Goal: Task Accomplishment & Management: Use online tool/utility

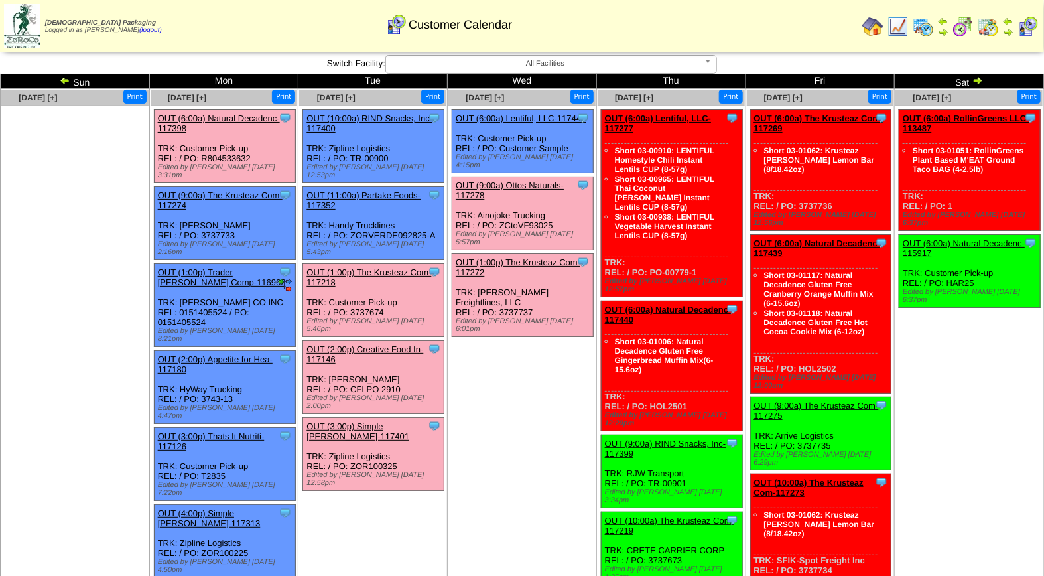
click at [373, 344] on link "OUT (2:00p) Creative Food In-117146" at bounding box center [364, 354] width 117 height 20
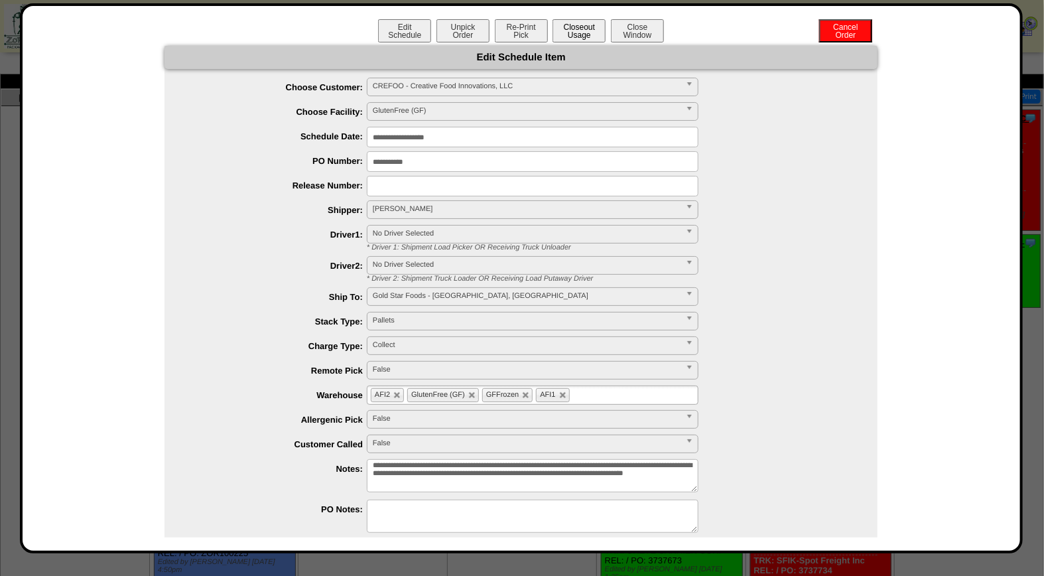
click at [578, 30] on button "Closeout Usage" at bounding box center [578, 30] width 53 height 23
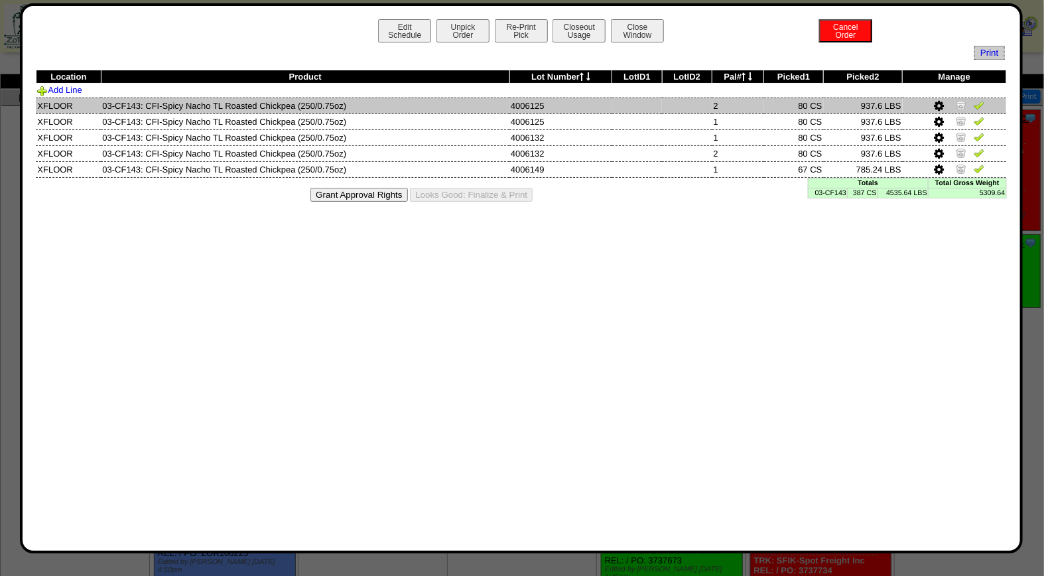
click at [979, 104] on img at bounding box center [979, 104] width 11 height 11
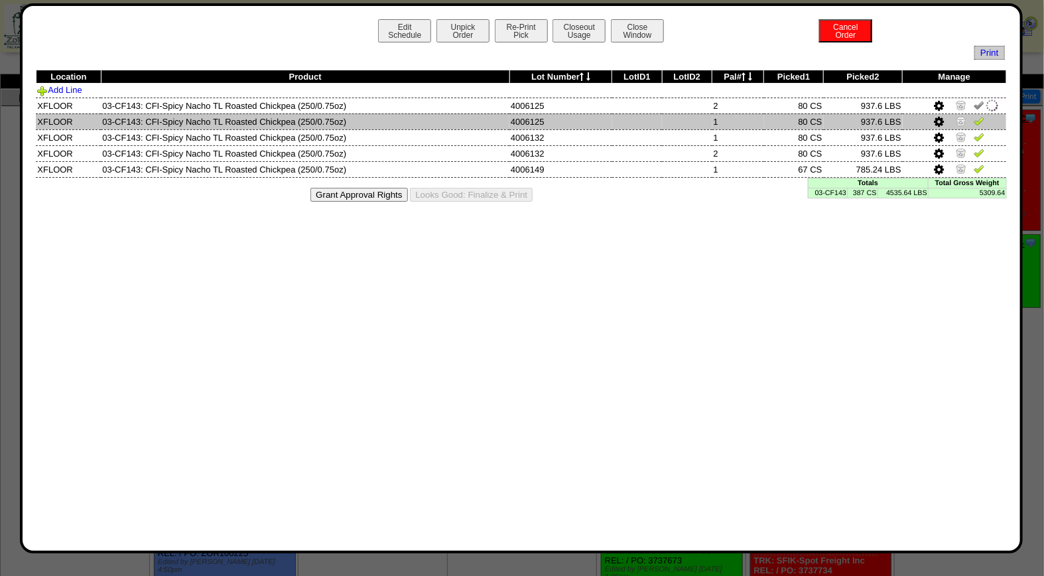
click at [979, 121] on img at bounding box center [979, 120] width 11 height 11
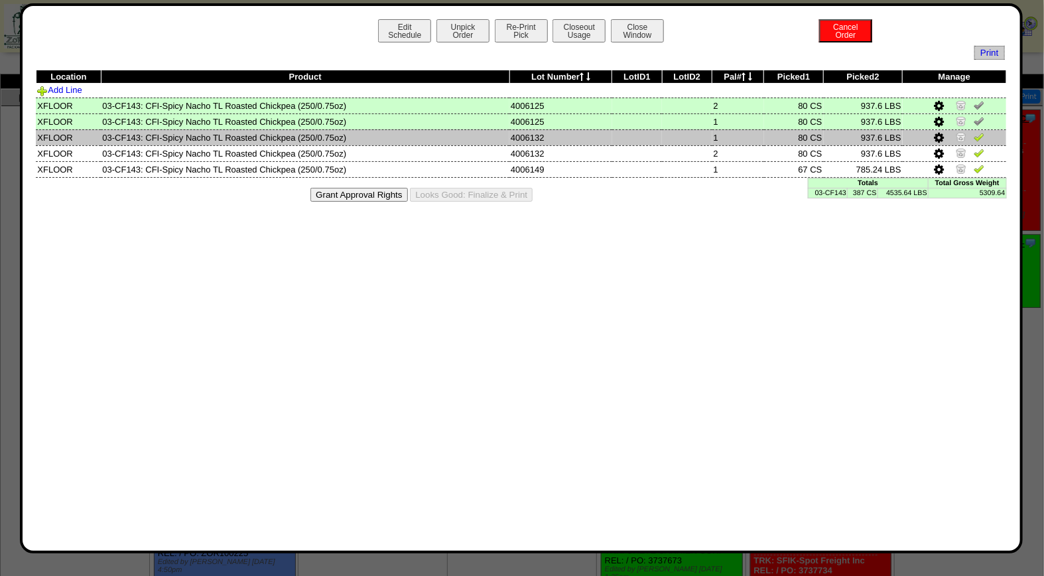
click at [979, 139] on img at bounding box center [979, 136] width 11 height 11
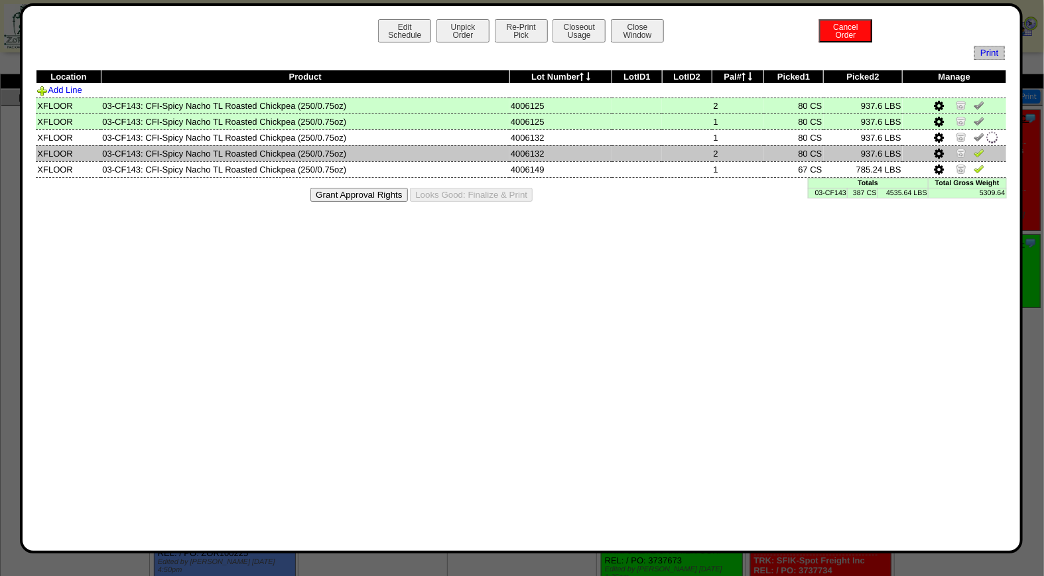
click at [979, 153] on img at bounding box center [979, 152] width 11 height 11
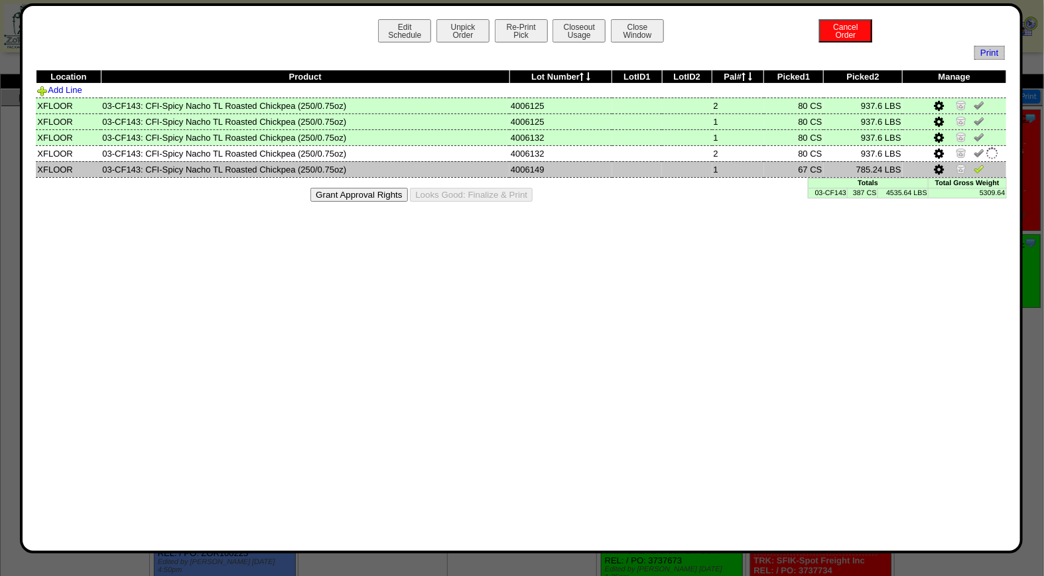
click at [978, 170] on img at bounding box center [979, 168] width 11 height 11
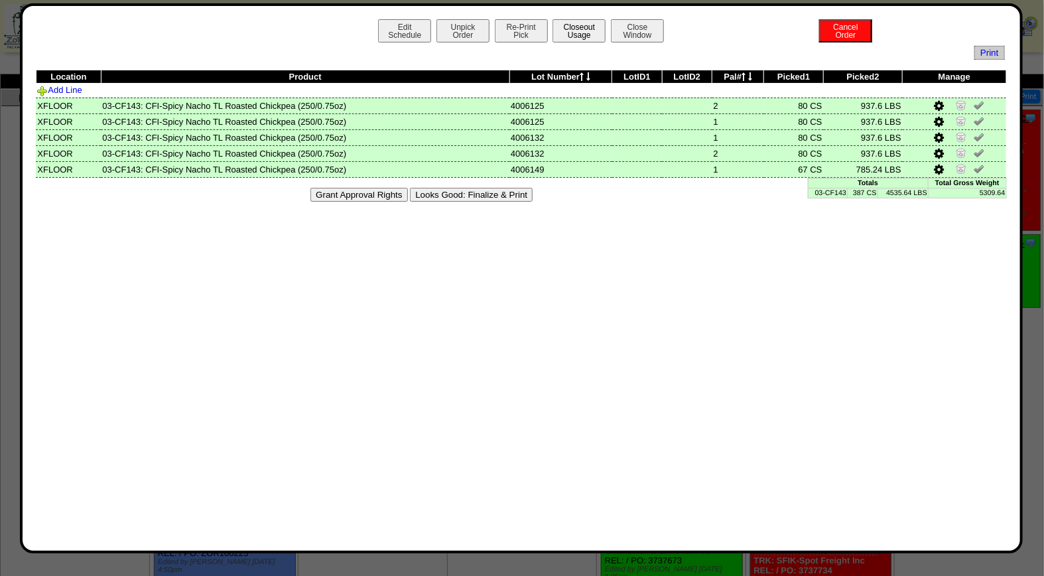
click at [577, 29] on button "Closeout Usage" at bounding box center [578, 30] width 53 height 23
click at [580, 23] on button "Closeout Usage" at bounding box center [578, 30] width 53 height 23
click at [491, 191] on button "Looks Good: Finalize & Print" at bounding box center [471, 195] width 123 height 14
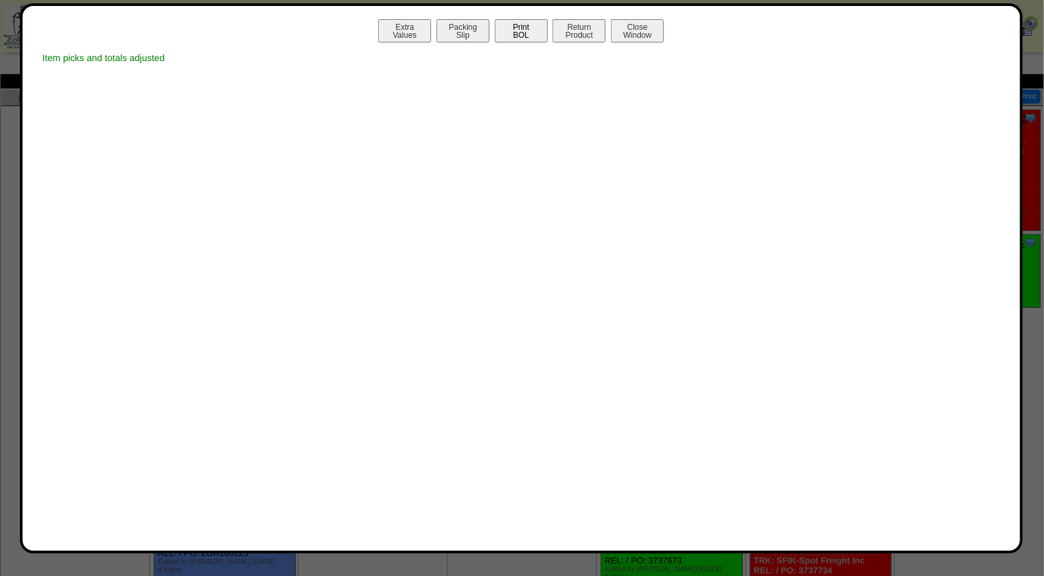
click at [525, 30] on button "Print BOL" at bounding box center [521, 30] width 53 height 23
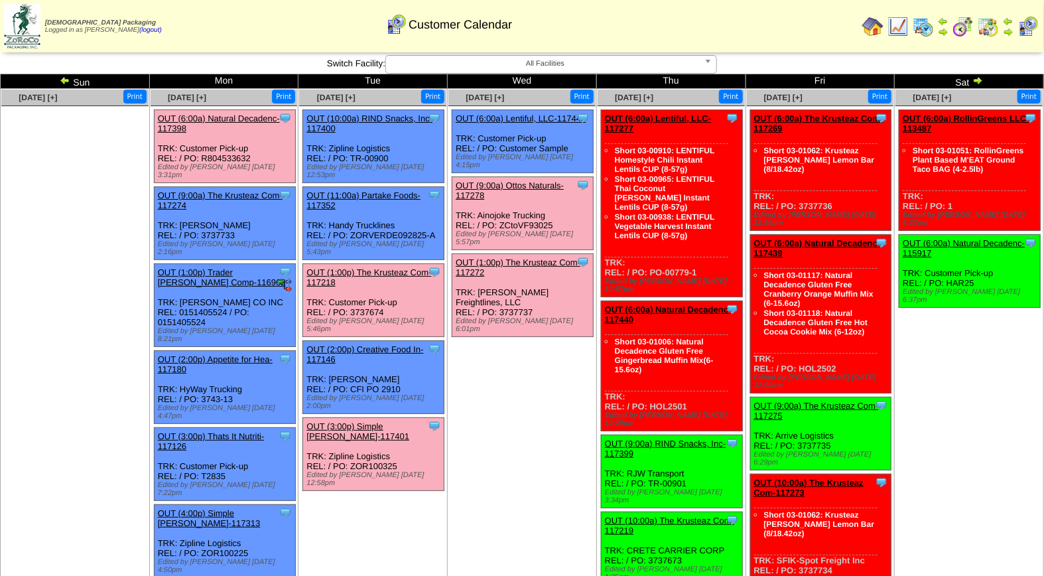
click at [395, 267] on link "OUT (1:00p) The Krusteaz Com-117218" at bounding box center [368, 277] width 125 height 20
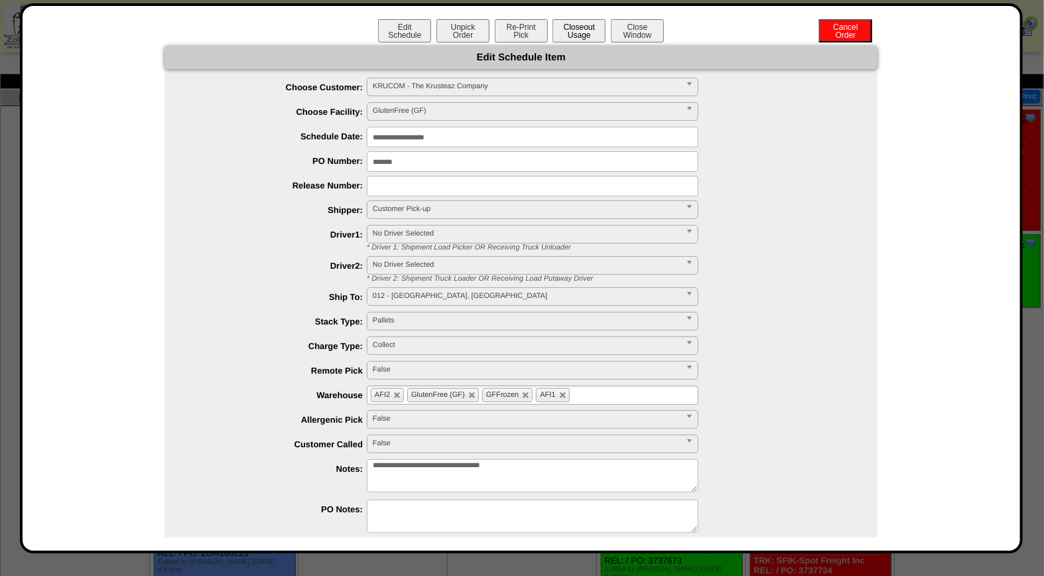
click at [584, 29] on button "Closeout Usage" at bounding box center [578, 30] width 53 height 23
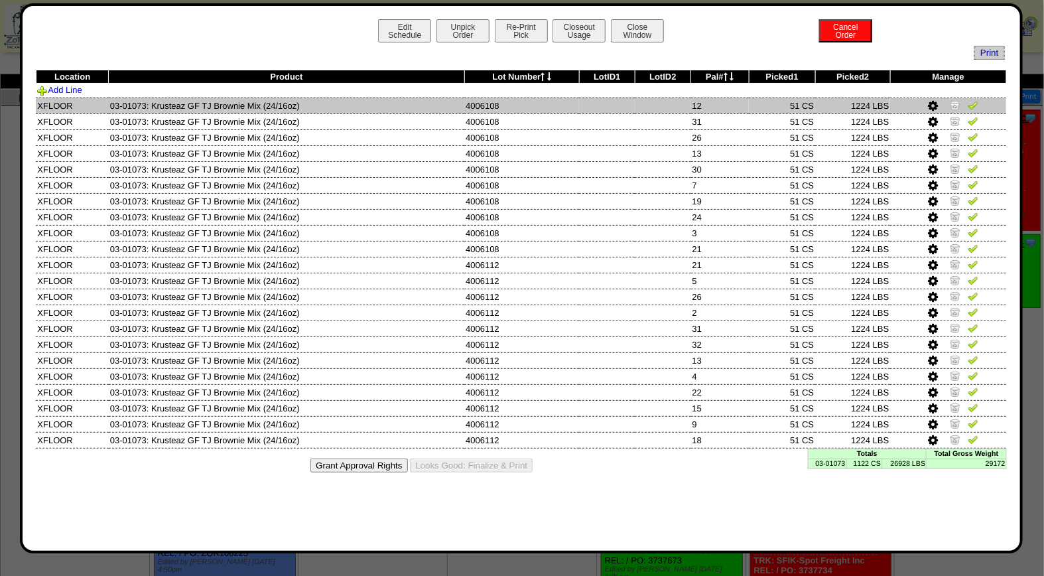
click at [971, 111] on link at bounding box center [973, 107] width 11 height 10
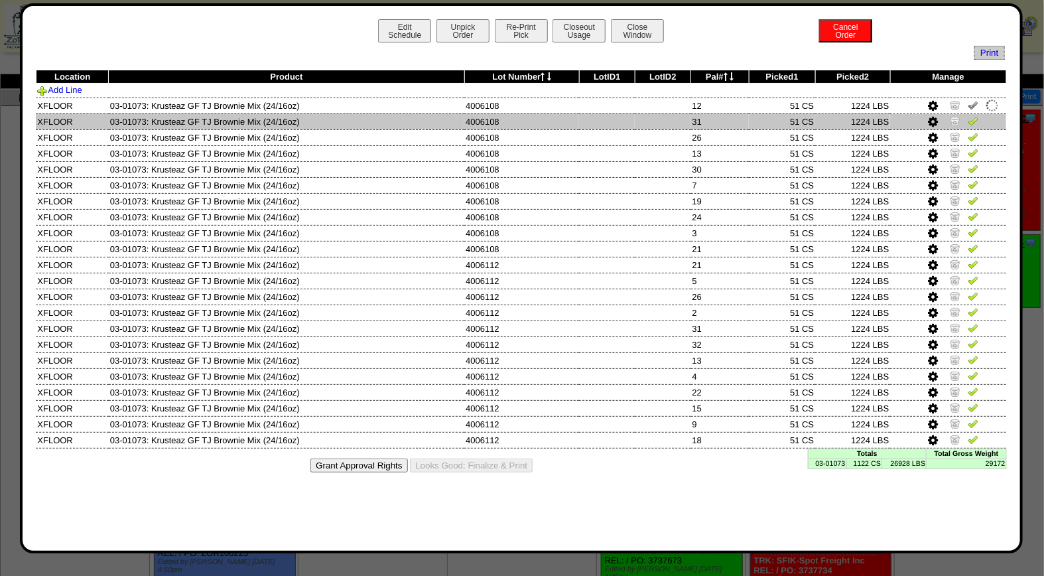
click at [972, 117] on img at bounding box center [973, 120] width 11 height 11
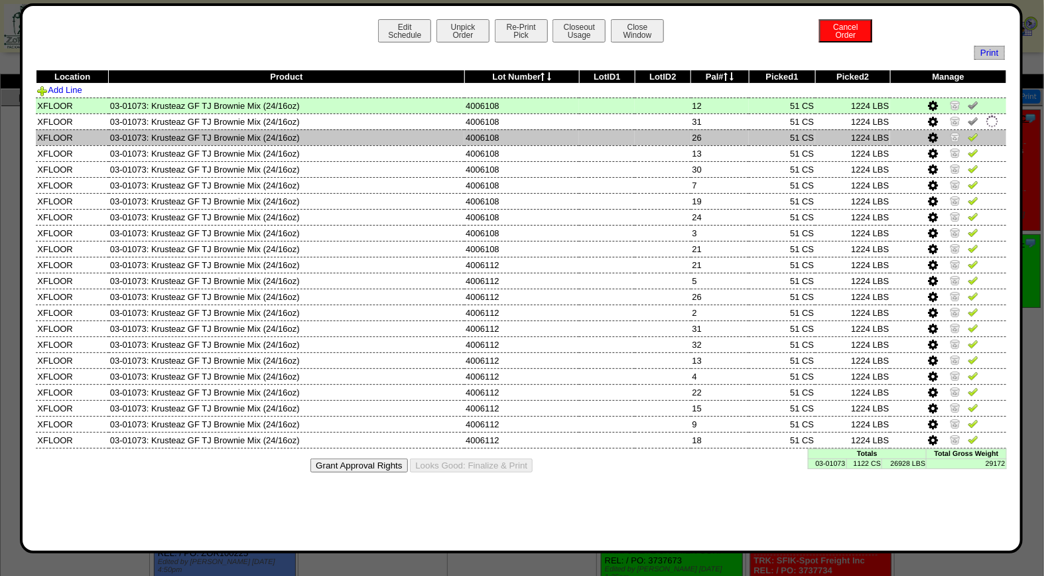
click at [976, 137] on img at bounding box center [973, 136] width 11 height 11
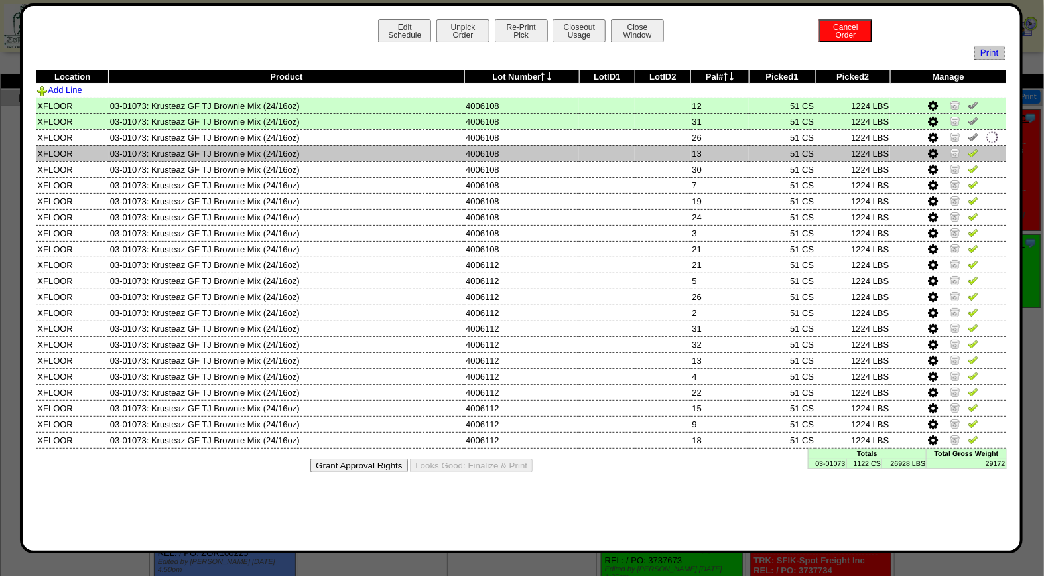
click at [974, 151] on img at bounding box center [973, 152] width 11 height 11
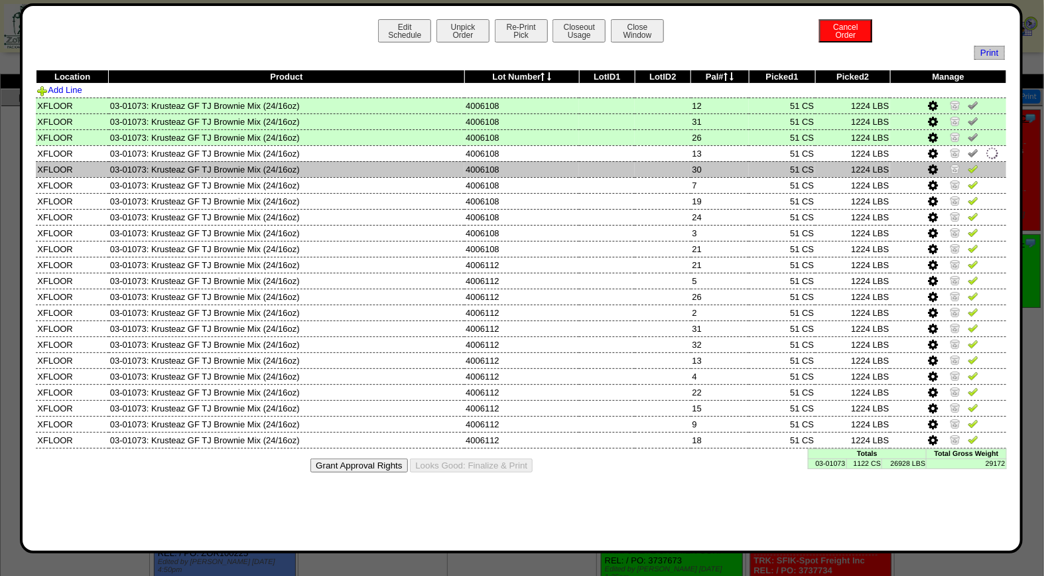
click at [974, 163] on img at bounding box center [973, 168] width 11 height 11
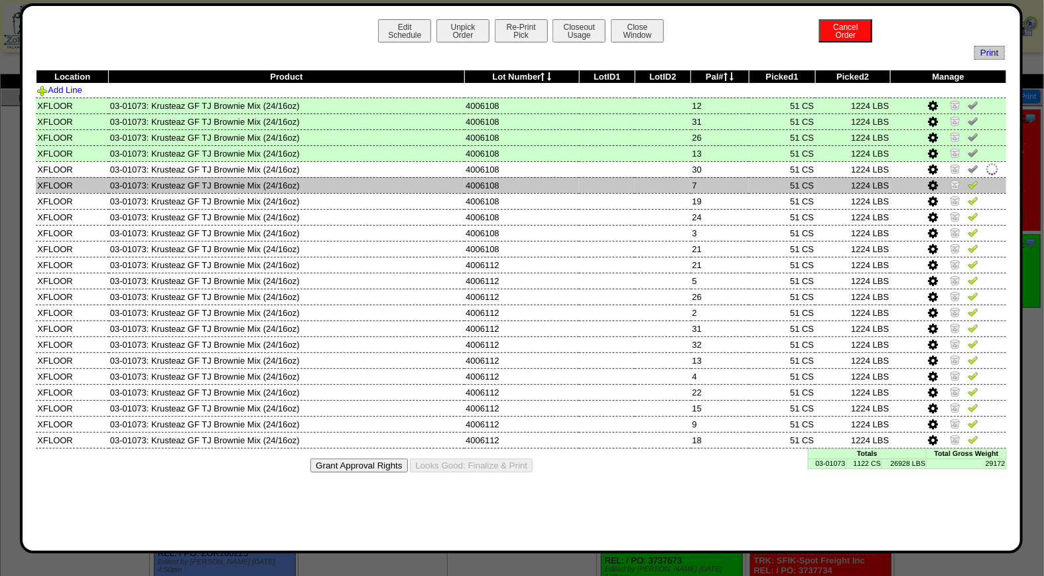
click at [977, 184] on img at bounding box center [973, 184] width 11 height 11
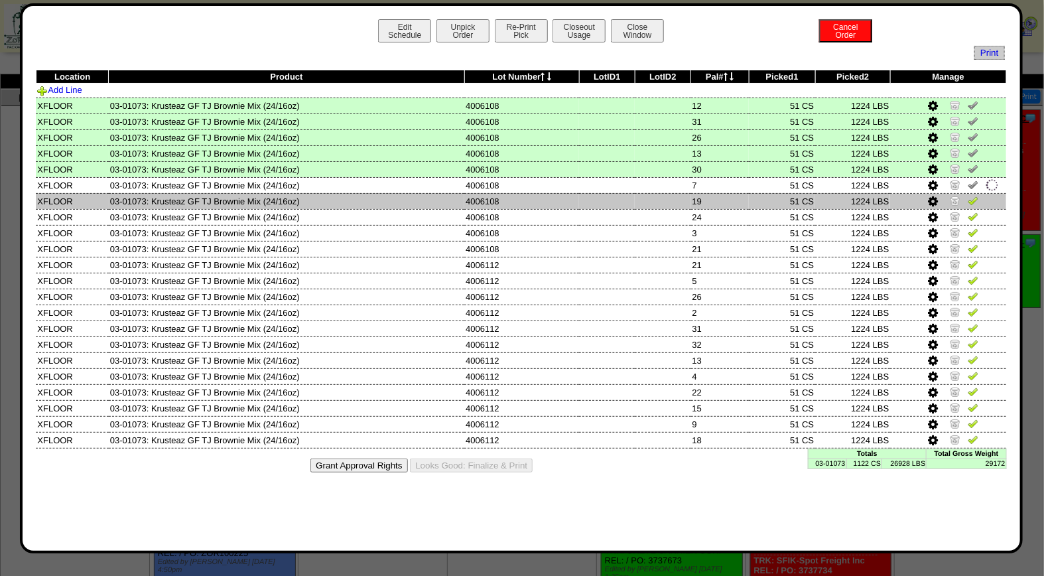
click at [978, 200] on td at bounding box center [948, 201] width 116 height 16
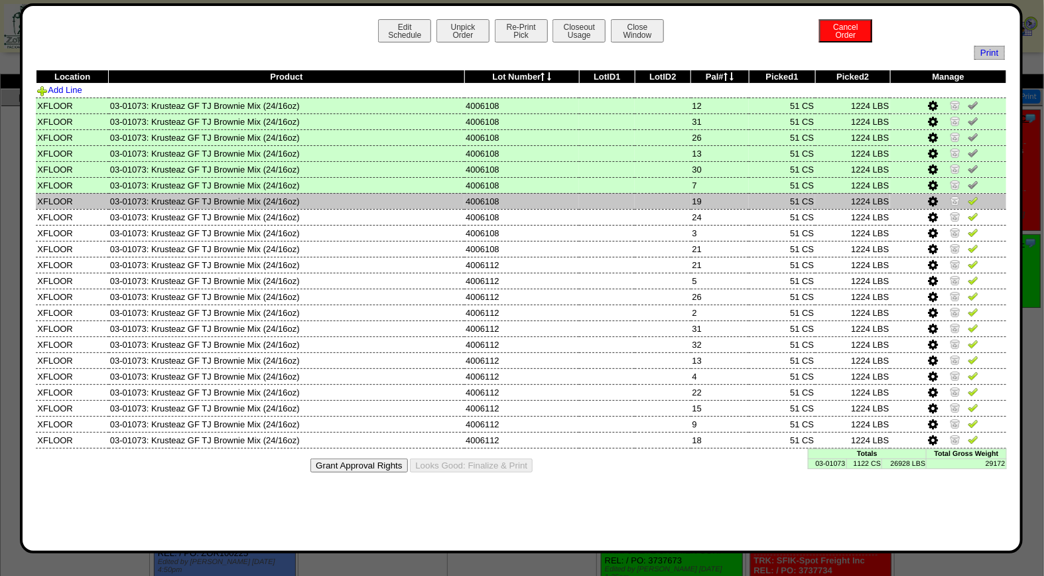
click at [976, 202] on img at bounding box center [973, 200] width 11 height 11
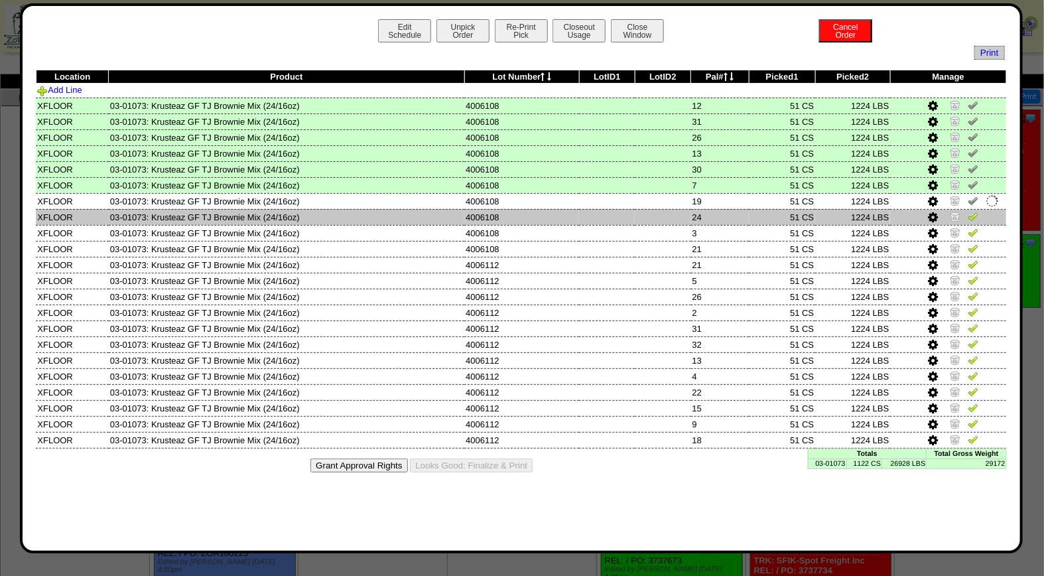
click at [975, 213] on img at bounding box center [973, 216] width 11 height 11
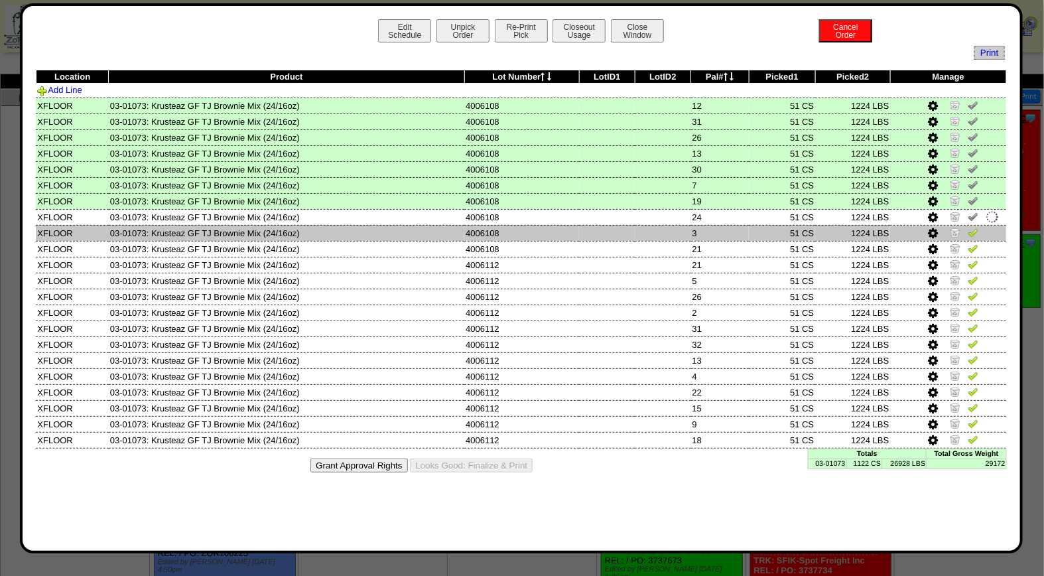
click at [972, 227] on img at bounding box center [973, 232] width 11 height 11
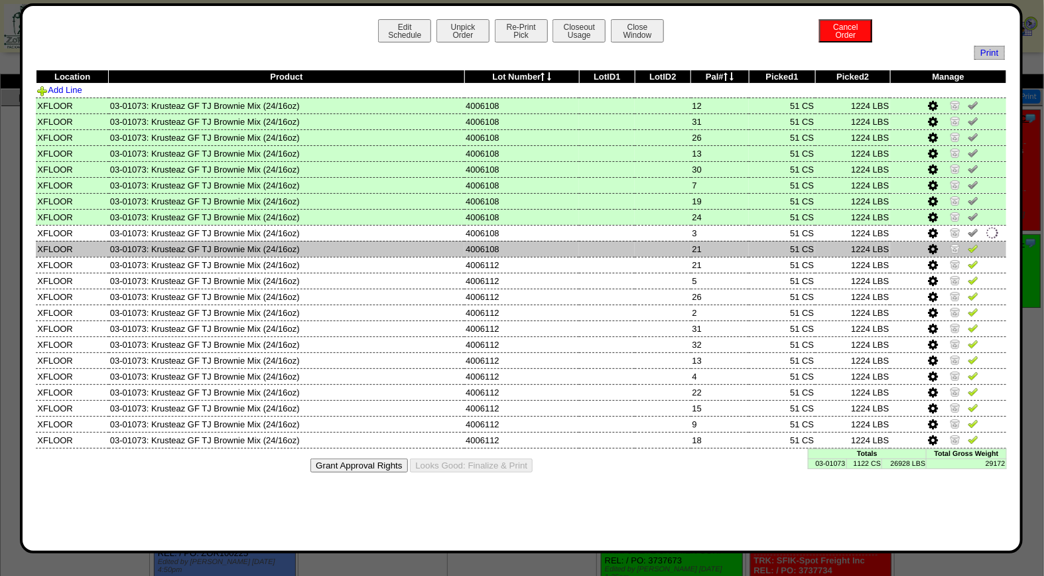
click at [975, 243] on img at bounding box center [973, 248] width 11 height 11
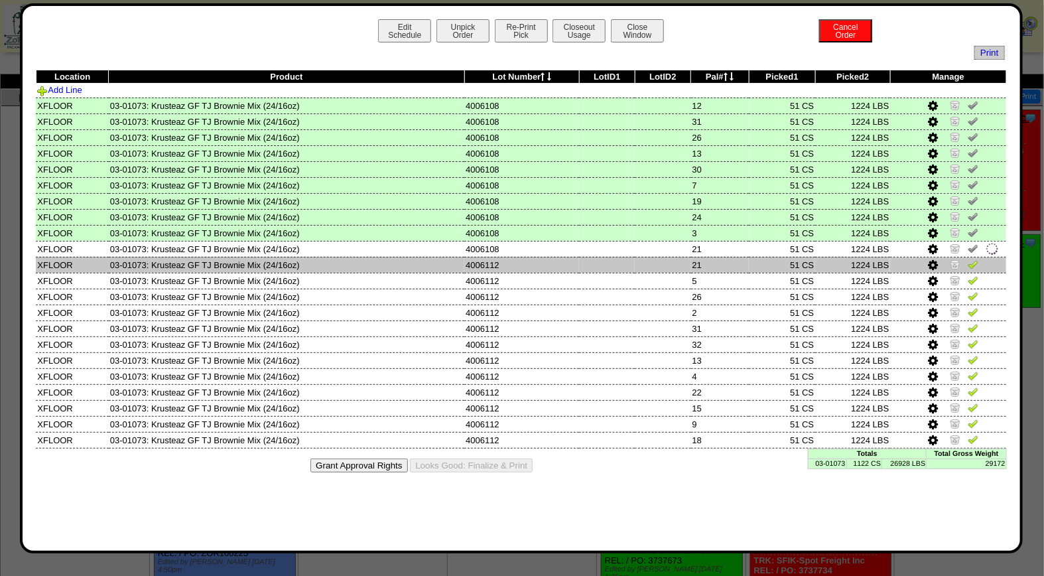
click at [975, 261] on img at bounding box center [973, 264] width 11 height 11
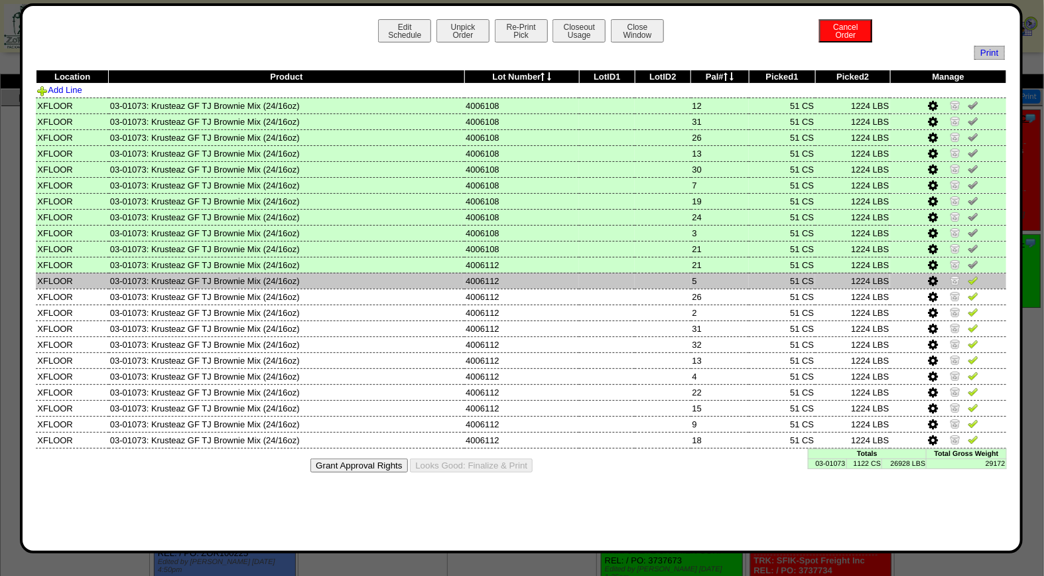
click at [973, 275] on img at bounding box center [973, 280] width 11 height 11
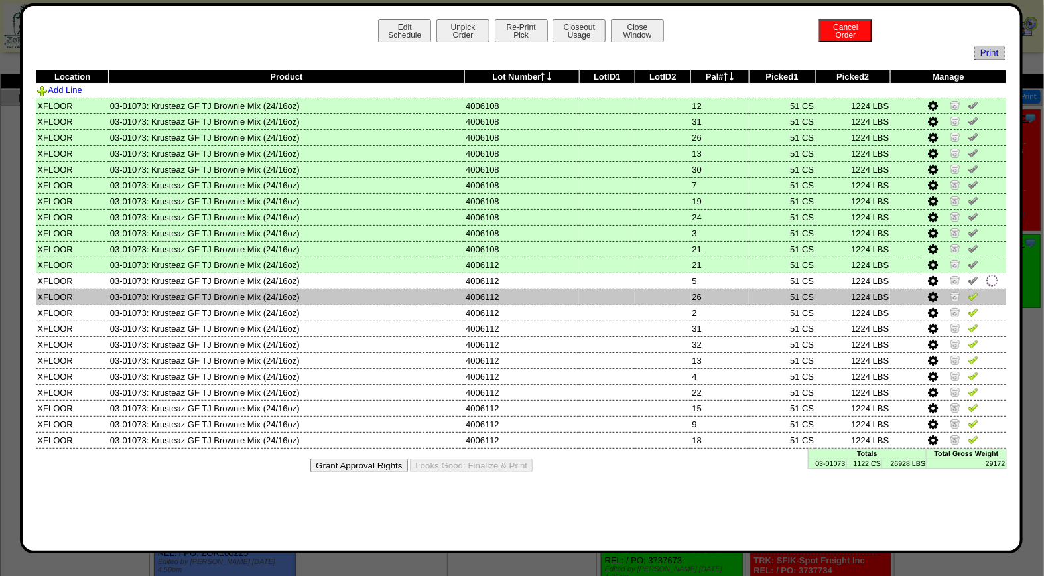
click at [973, 294] on img at bounding box center [973, 296] width 11 height 11
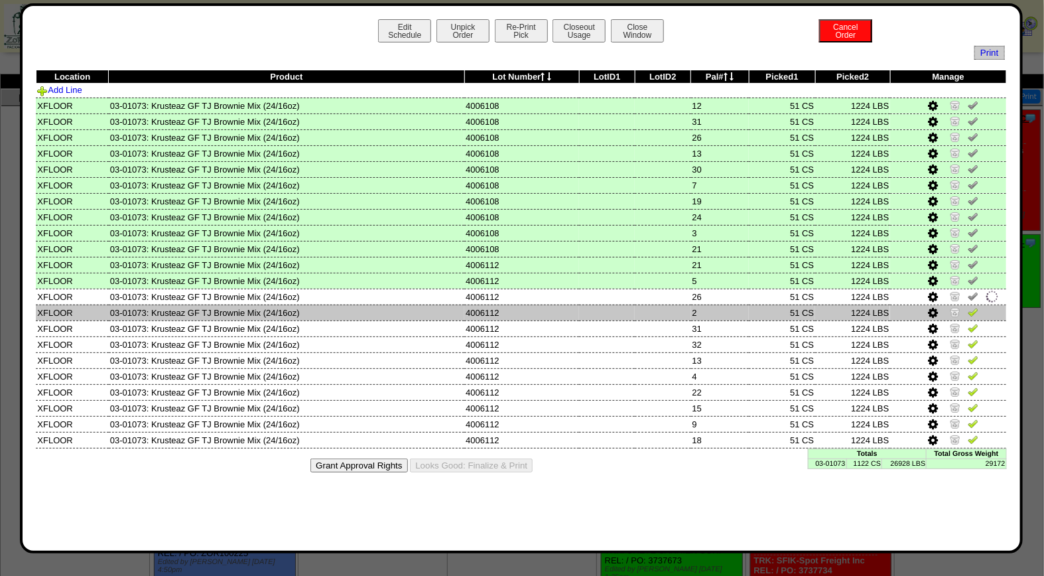
click at [974, 307] on img at bounding box center [973, 311] width 11 height 11
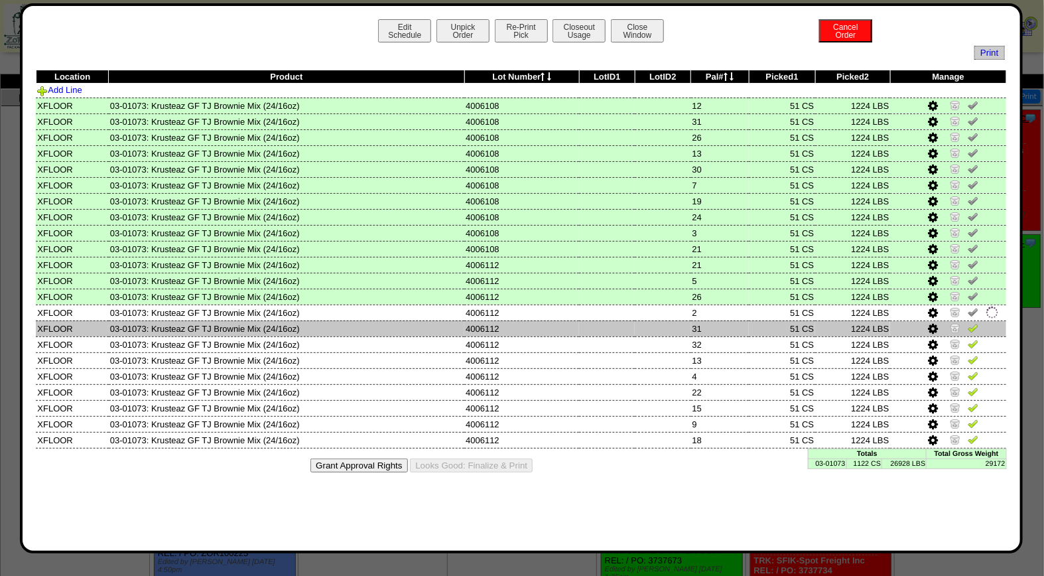
click at [976, 322] on img at bounding box center [973, 327] width 11 height 11
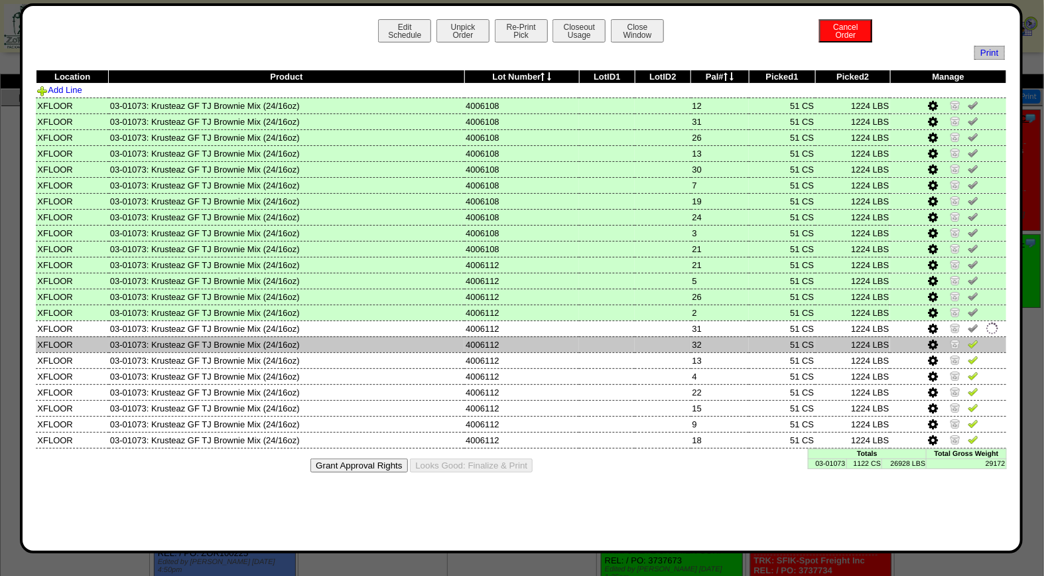
click at [973, 341] on img at bounding box center [973, 343] width 11 height 11
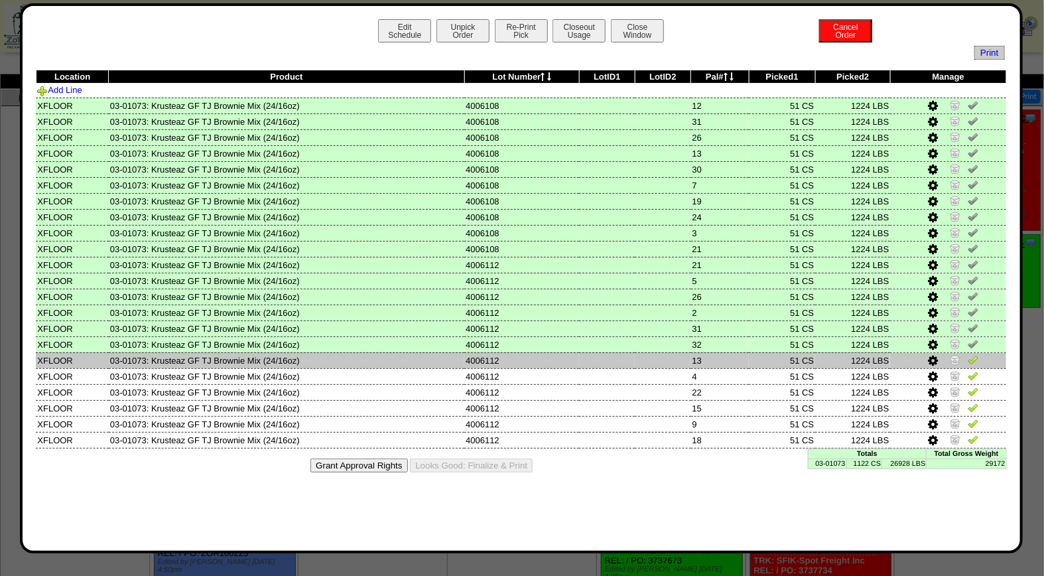
click at [972, 354] on img at bounding box center [973, 359] width 11 height 11
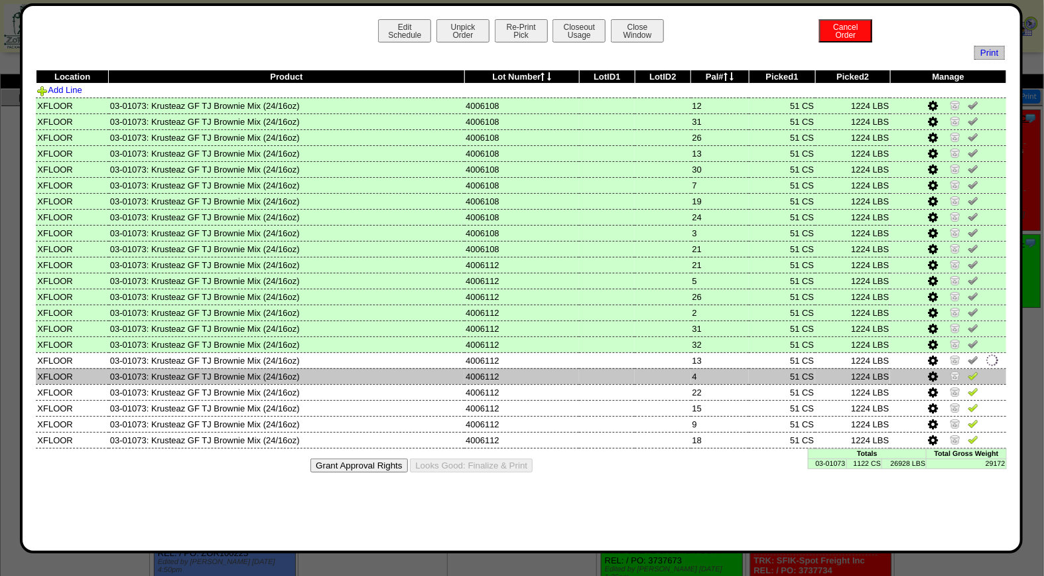
click at [972, 370] on img at bounding box center [973, 375] width 11 height 11
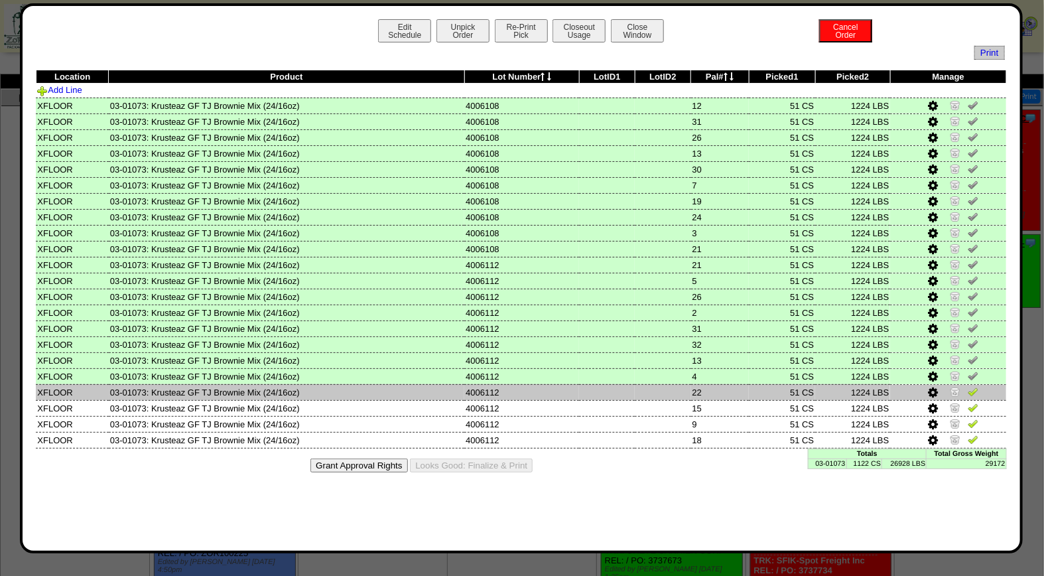
click at [970, 389] on img at bounding box center [973, 391] width 11 height 11
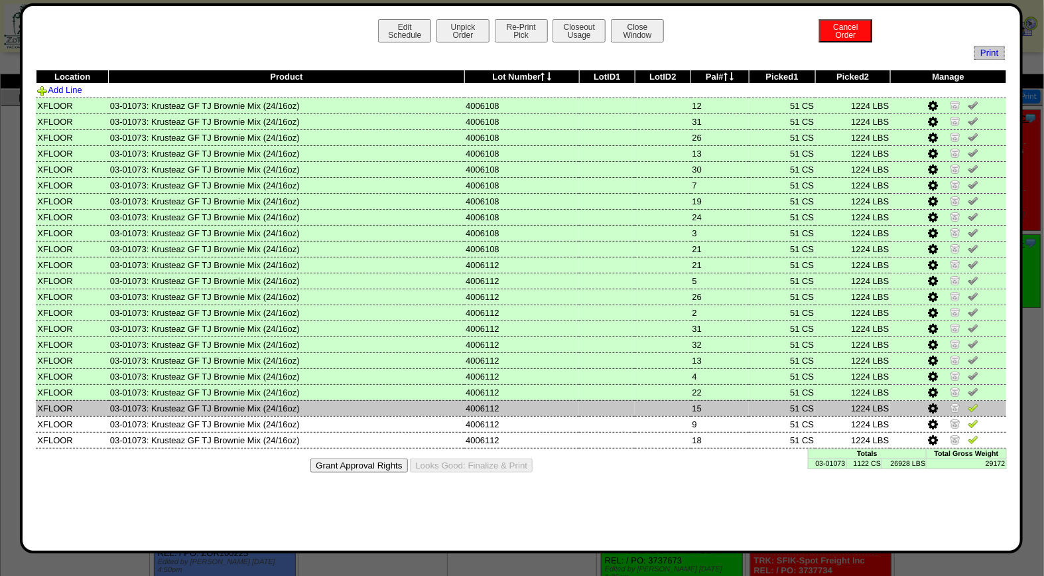
click at [970, 403] on img at bounding box center [973, 407] width 11 height 11
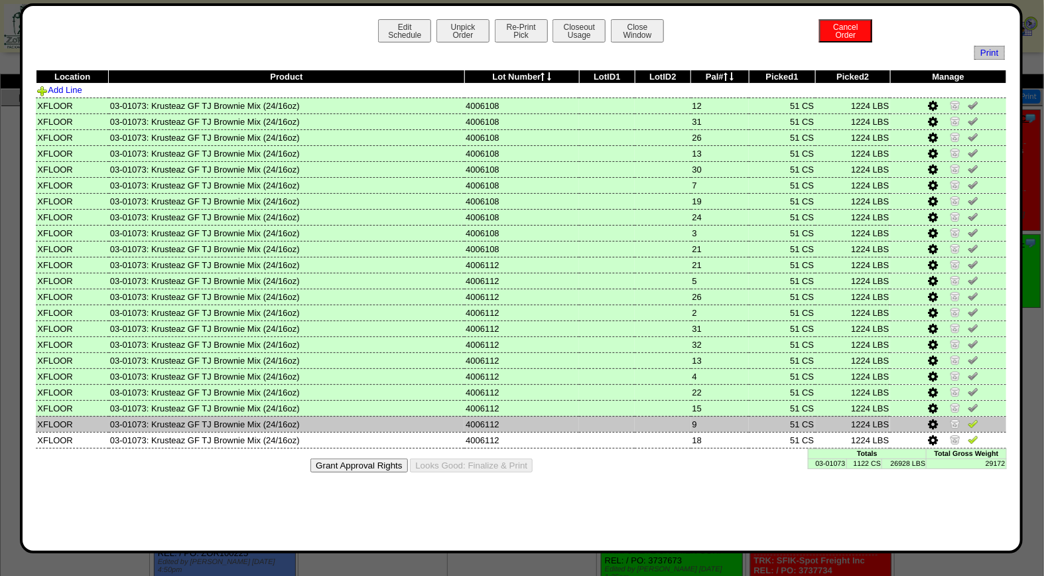
click at [974, 418] on img at bounding box center [973, 423] width 11 height 11
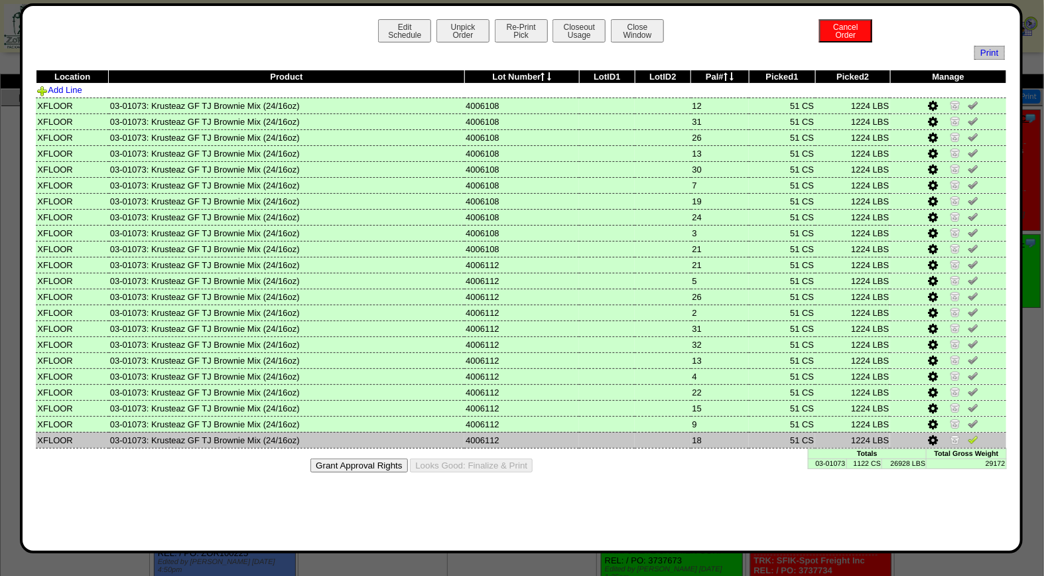
click at [977, 436] on img at bounding box center [973, 439] width 11 height 11
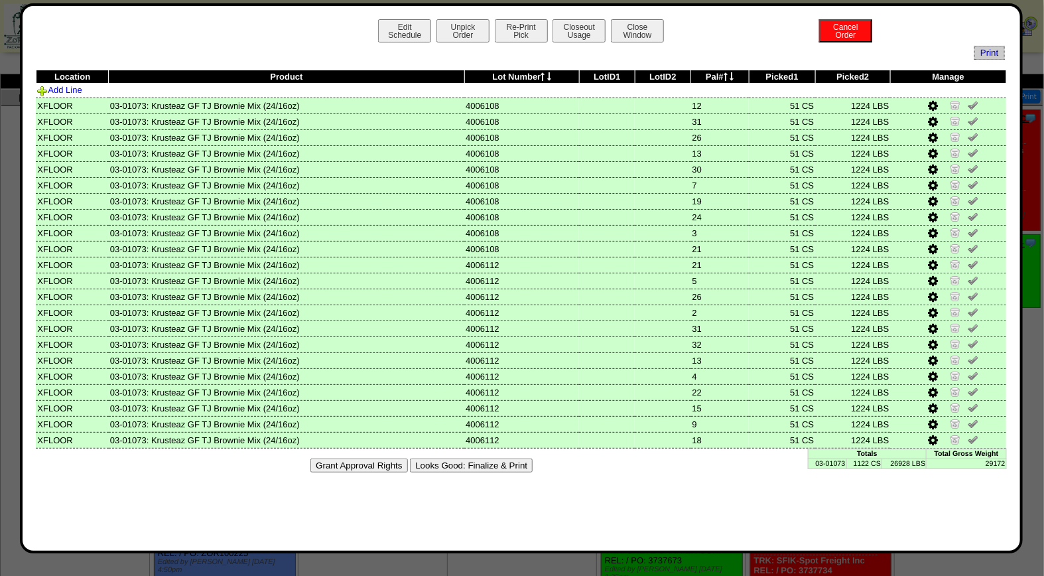
click at [527, 458] on button "Looks Good: Finalize & Print" at bounding box center [471, 465] width 123 height 14
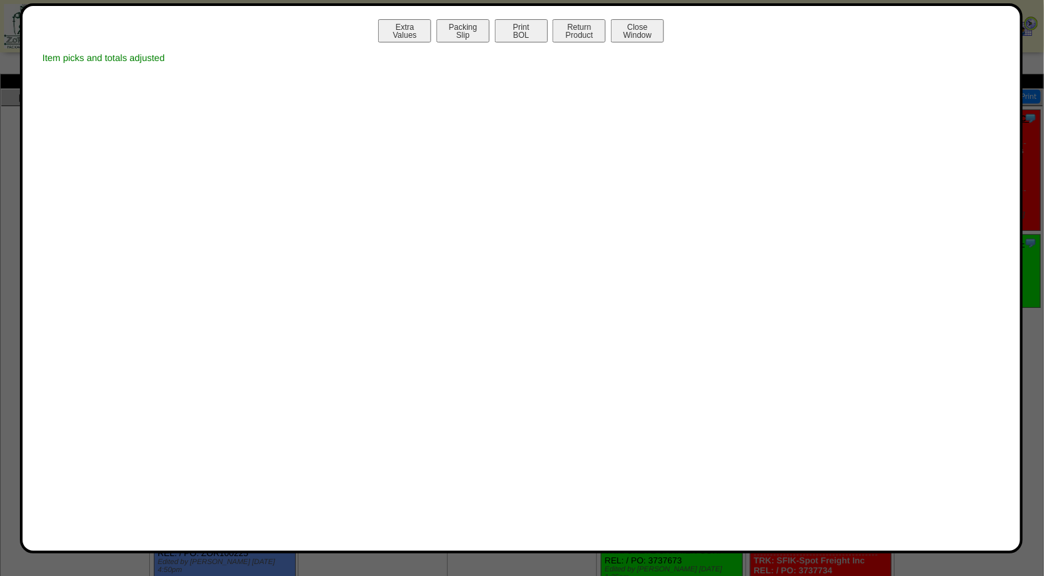
click at [523, 38] on button "Print BOL" at bounding box center [521, 30] width 53 height 23
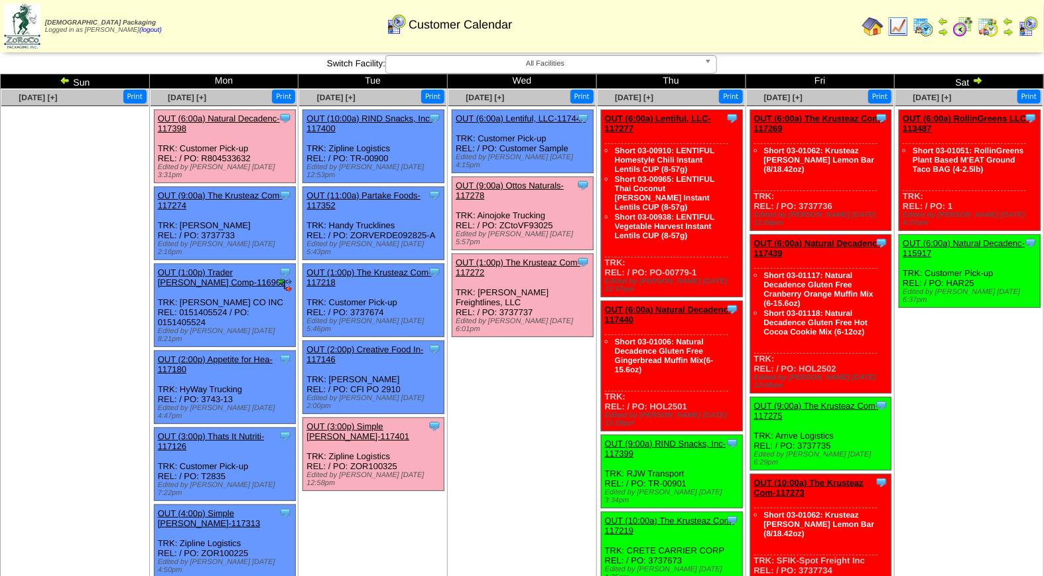
click at [393, 421] on link "OUT (3:00p) Simple [PERSON_NAME]-117401" at bounding box center [357, 431] width 103 height 20
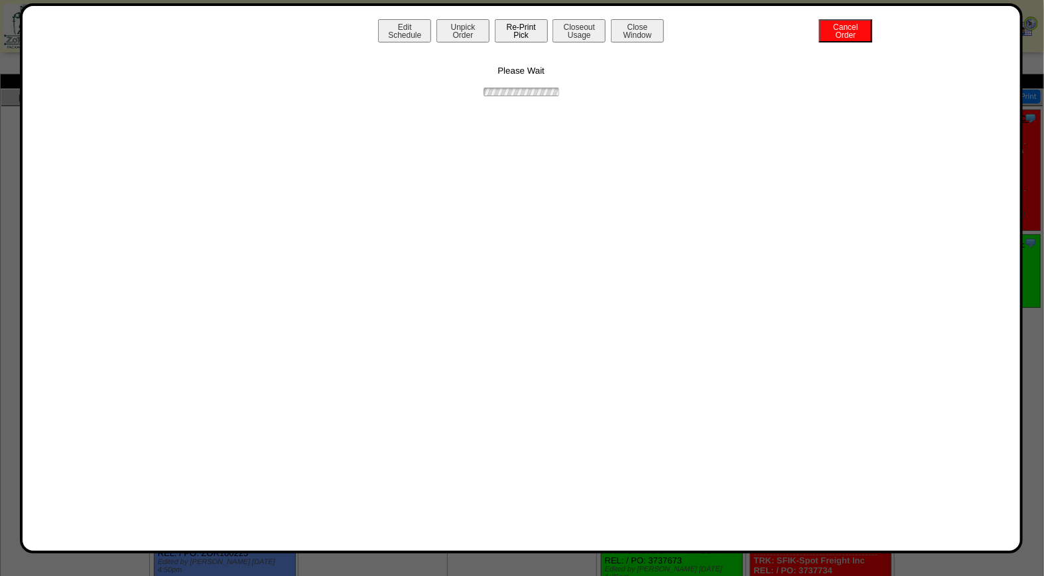
click at [536, 35] on button "Re-Print Pick" at bounding box center [521, 30] width 53 height 23
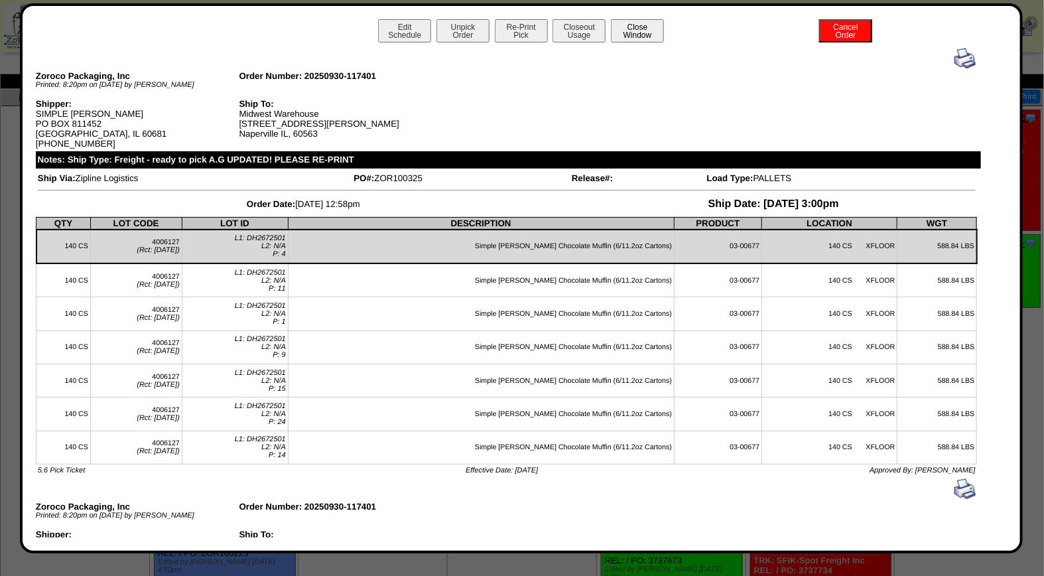
click at [651, 37] on button "Close Window" at bounding box center [637, 30] width 53 height 23
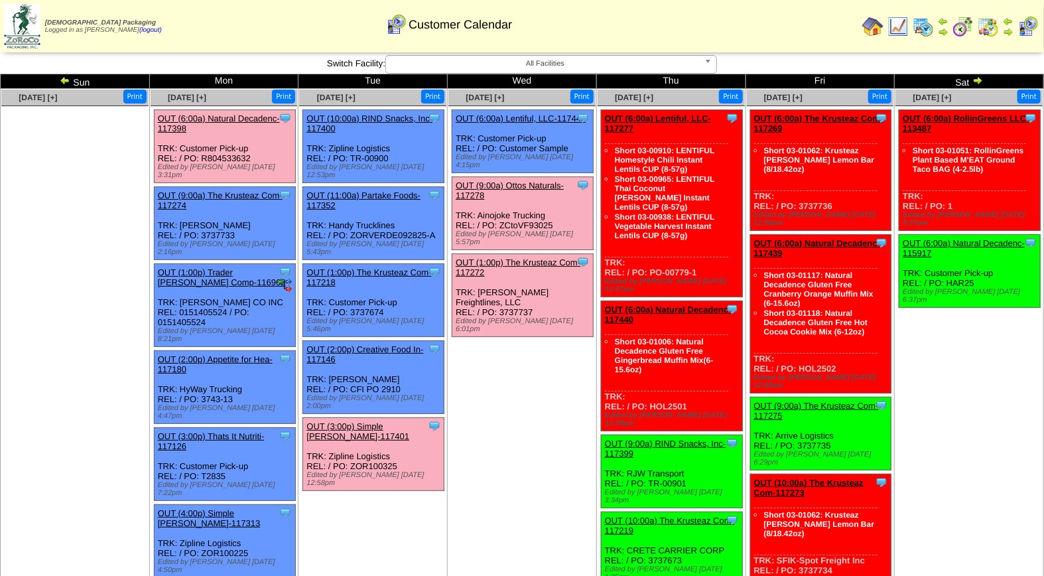
click at [387, 418] on div "Clone Item OUT (3:00p) Simple [PERSON_NAME]-117401 Simple [PERSON_NAME] Schedul…" at bounding box center [373, 454] width 141 height 73
click at [406, 421] on link "OUT (3:00p) Simple [PERSON_NAME]-117401" at bounding box center [357, 431] width 103 height 20
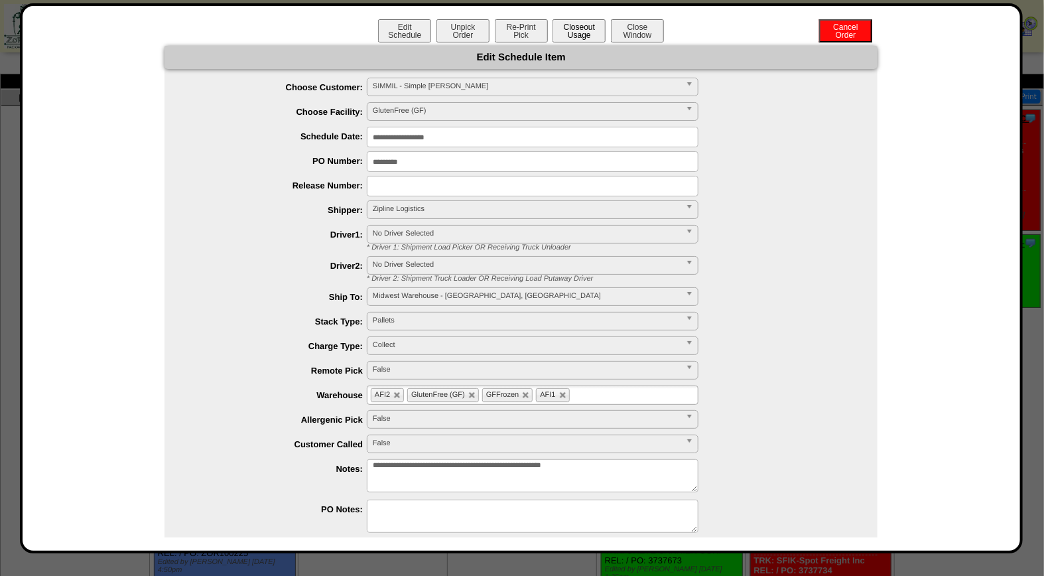
click at [562, 31] on button "Closeout Usage" at bounding box center [578, 30] width 53 height 23
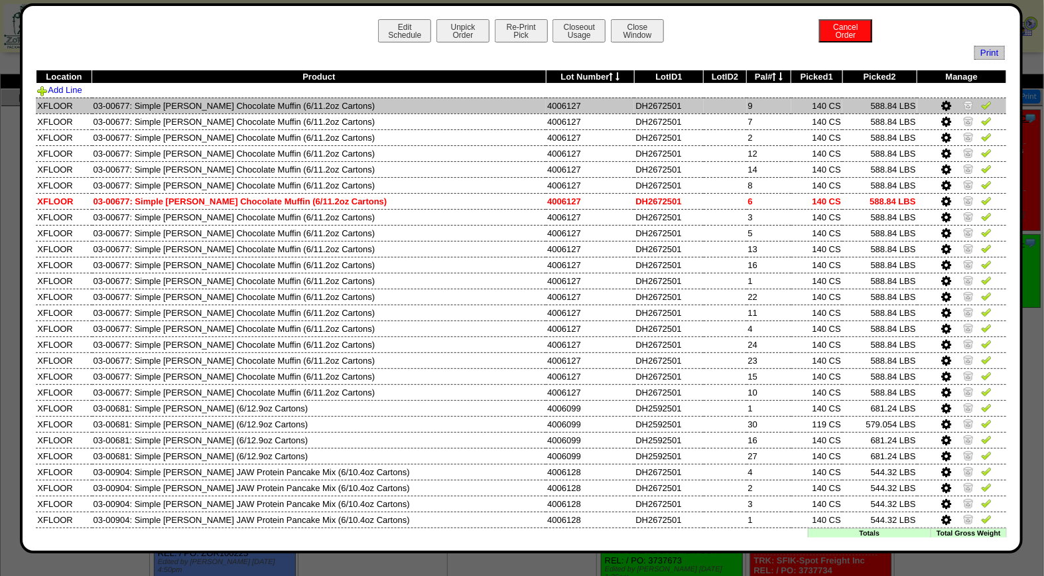
click at [981, 107] on img at bounding box center [986, 104] width 11 height 11
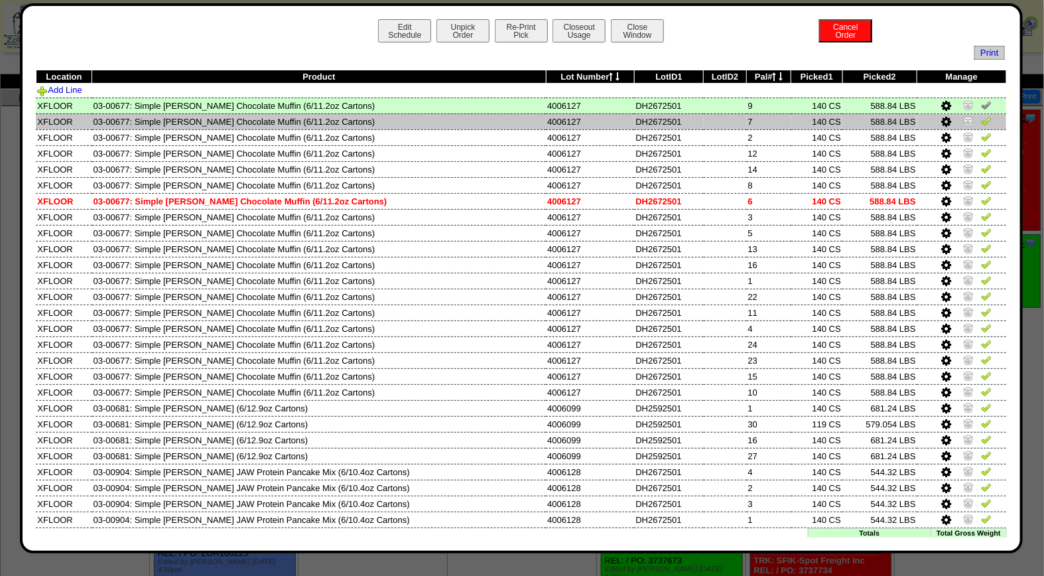
click at [981, 123] on img at bounding box center [986, 120] width 11 height 11
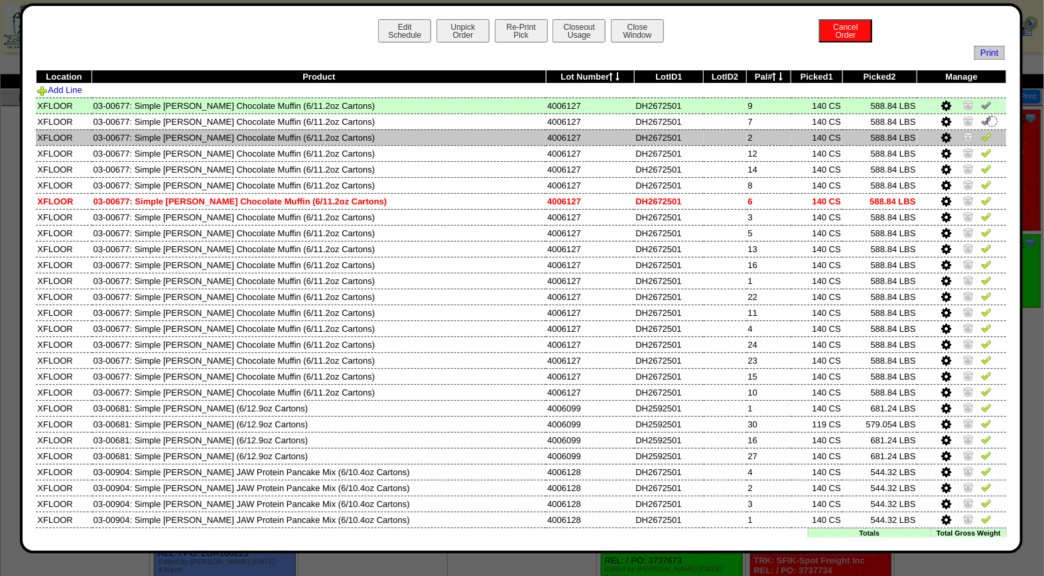
click at [981, 136] on img at bounding box center [986, 136] width 11 height 11
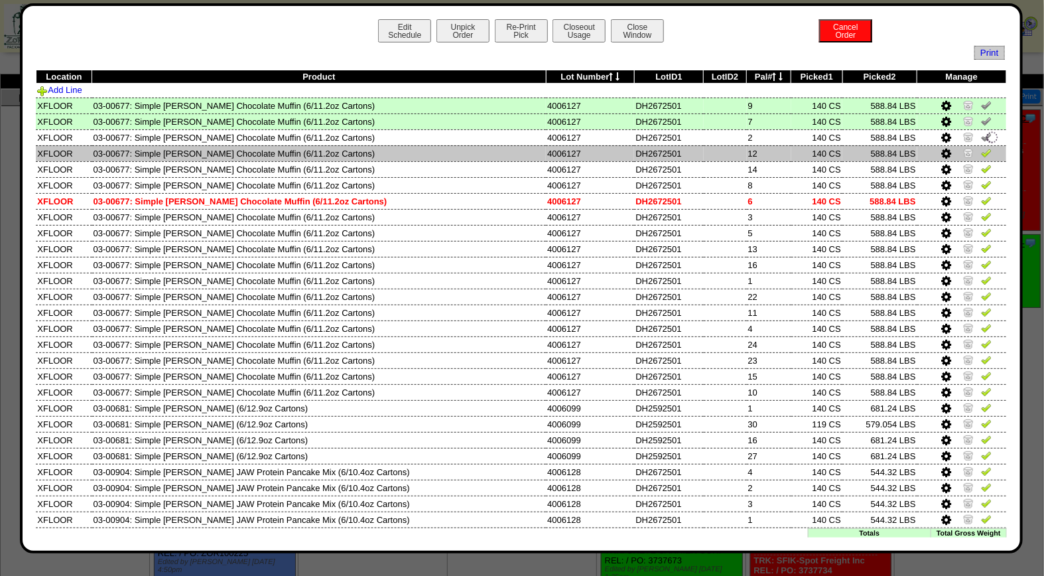
click at [981, 151] on img at bounding box center [986, 152] width 11 height 11
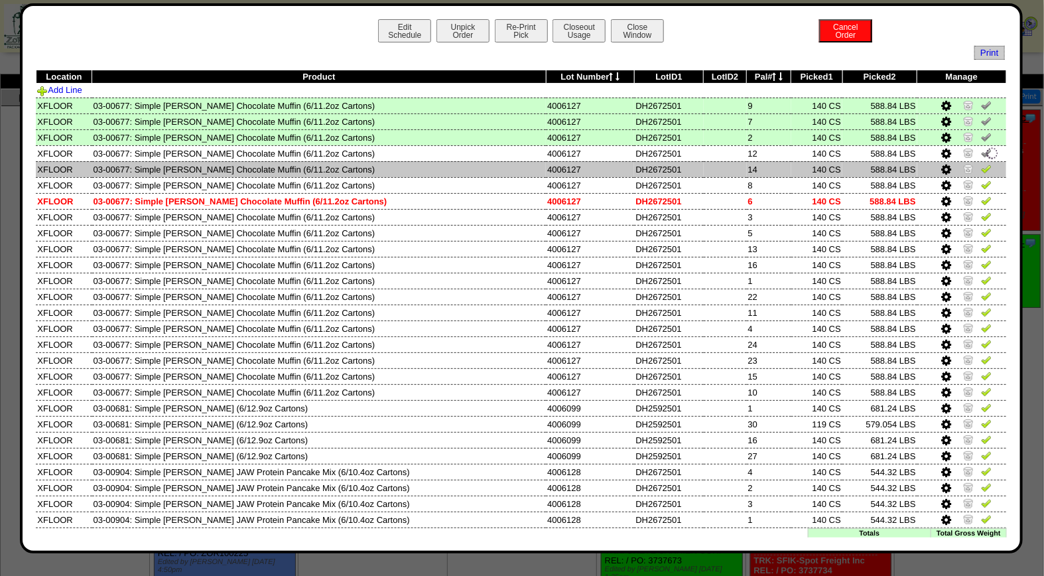
click at [981, 167] on img at bounding box center [986, 168] width 11 height 11
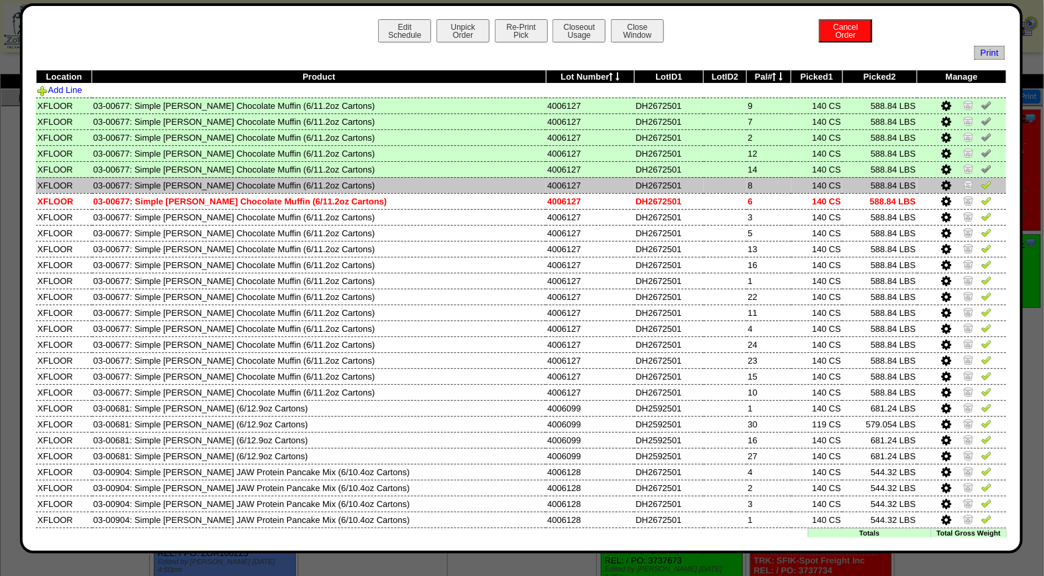
click at [981, 182] on img at bounding box center [986, 184] width 11 height 11
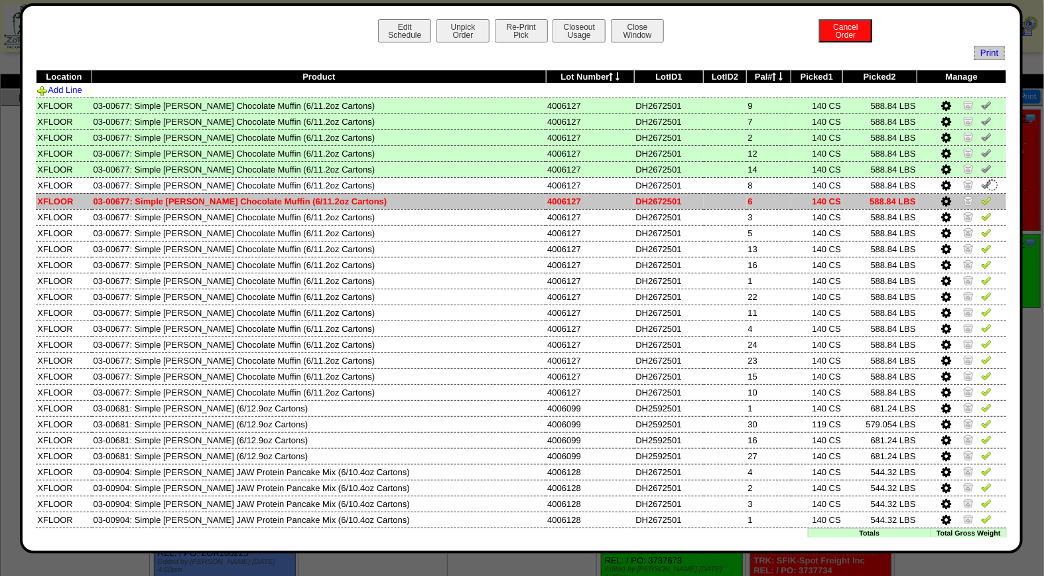
click at [981, 203] on img at bounding box center [986, 200] width 11 height 11
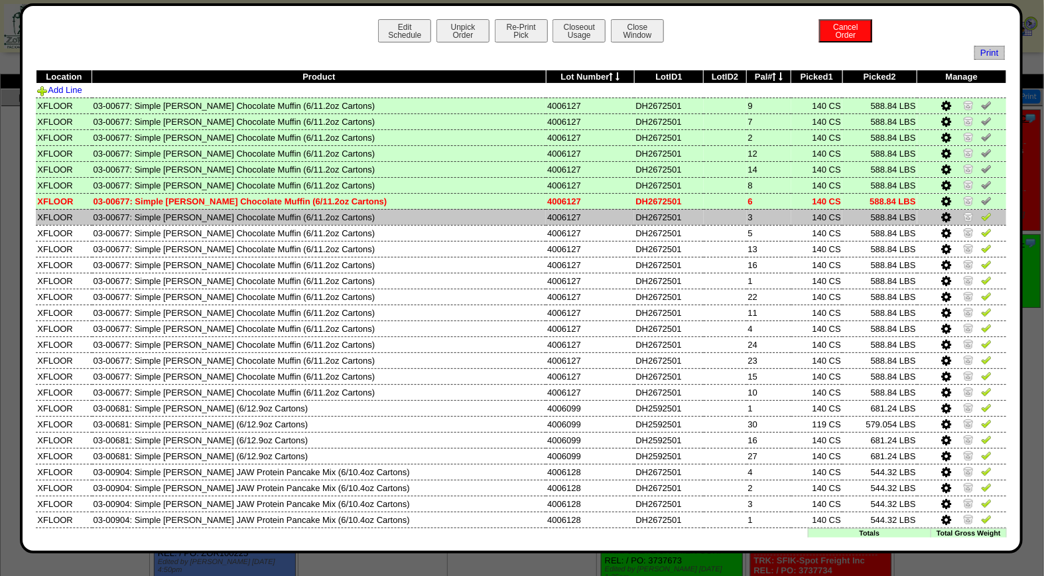
click at [981, 218] on img at bounding box center [986, 216] width 11 height 11
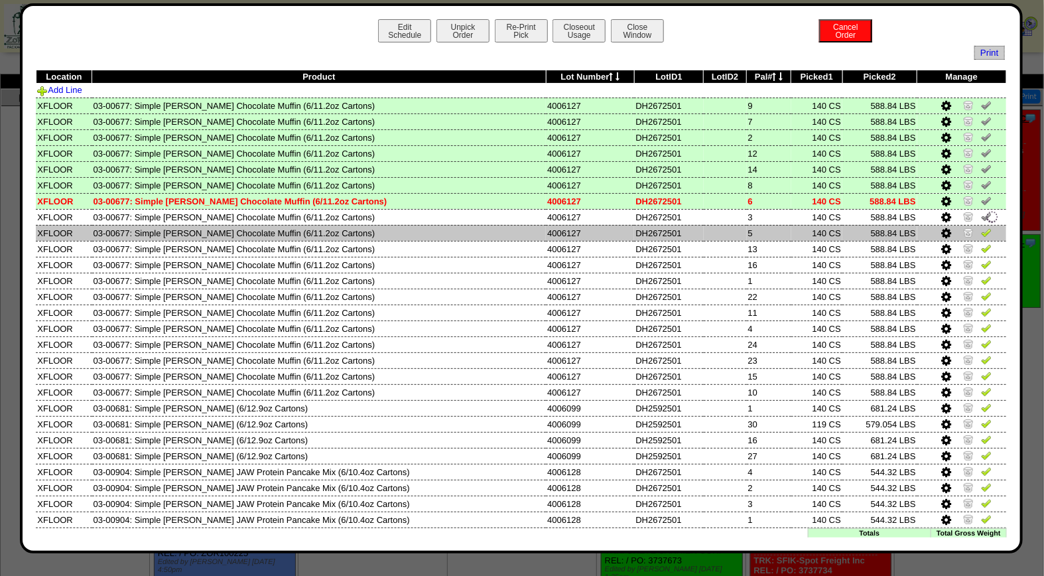
click at [981, 230] on img at bounding box center [986, 232] width 11 height 11
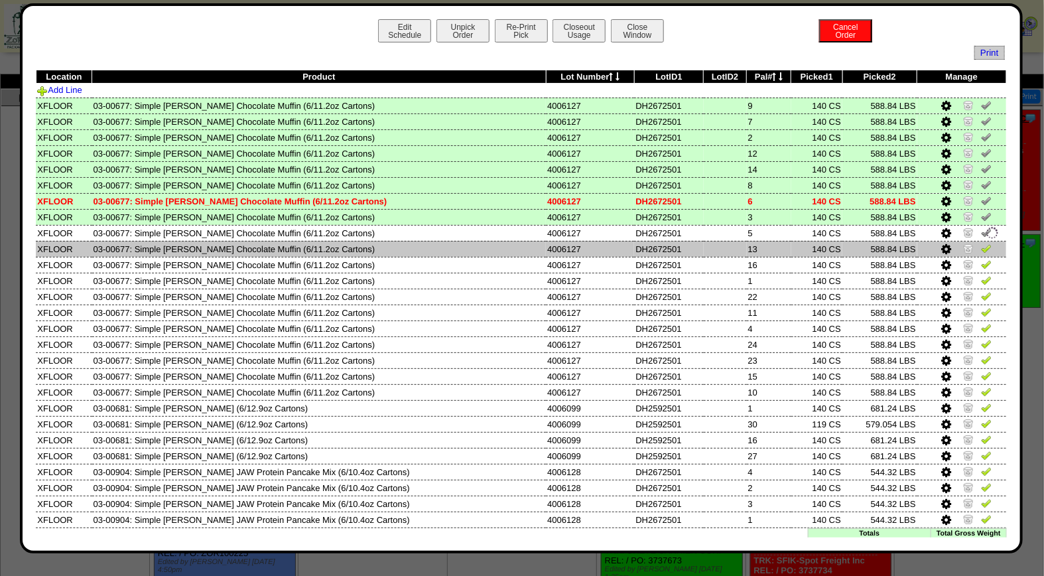
click at [981, 246] on img at bounding box center [986, 248] width 11 height 11
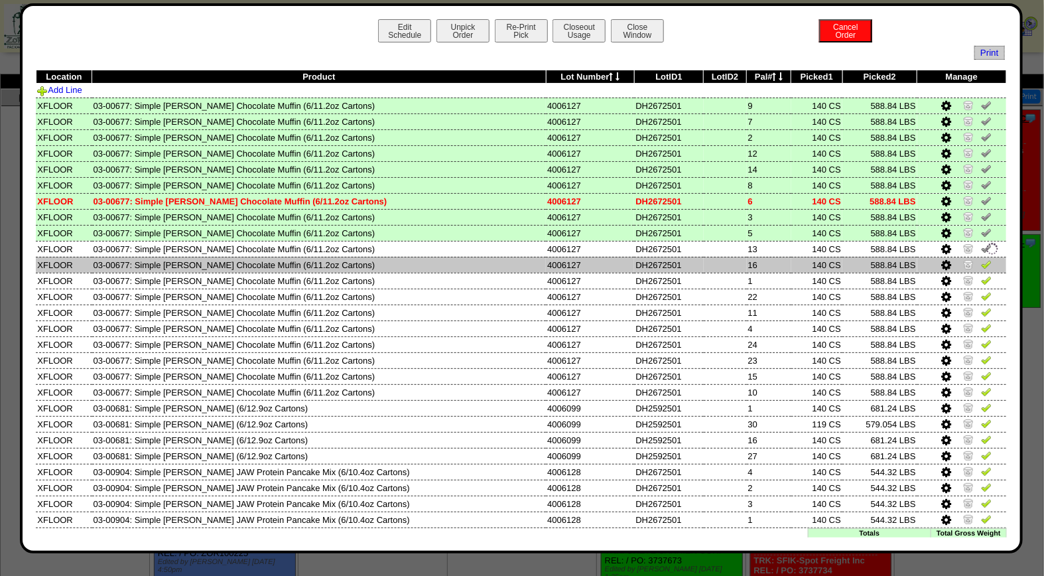
click at [981, 261] on img at bounding box center [986, 264] width 11 height 11
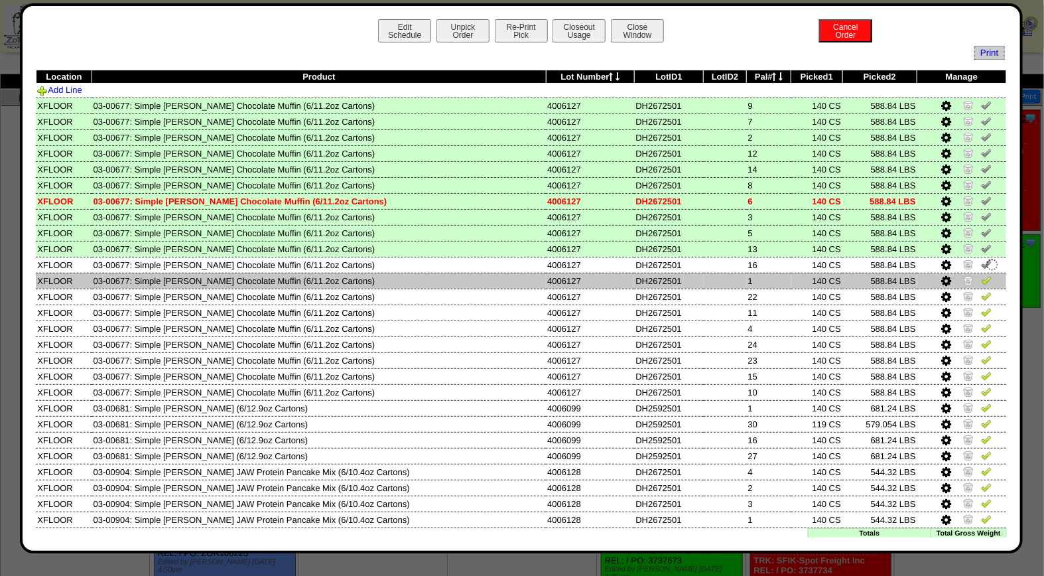
click at [981, 281] on img at bounding box center [986, 280] width 11 height 11
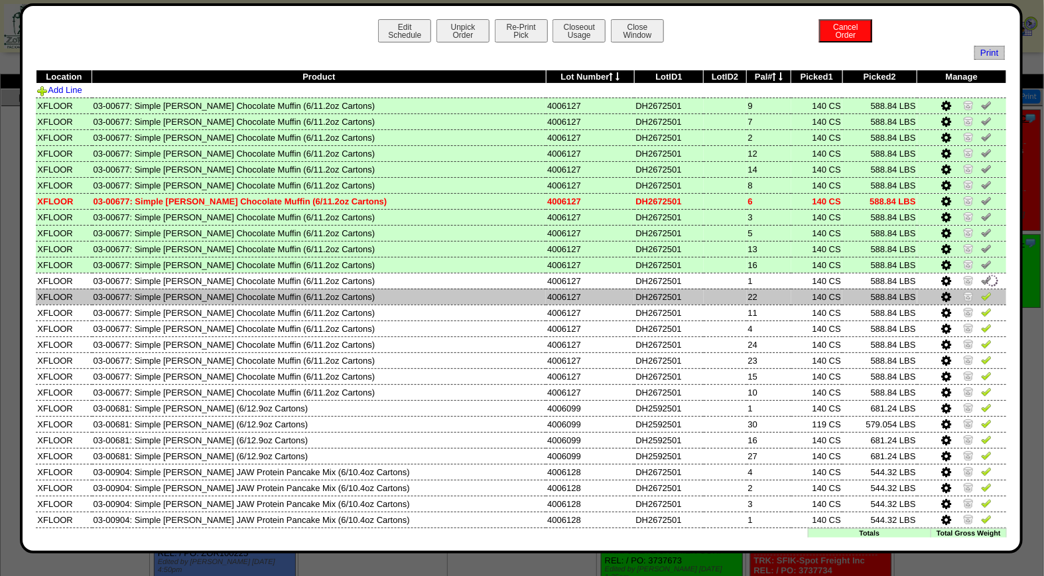
click at [981, 293] on img at bounding box center [986, 296] width 11 height 11
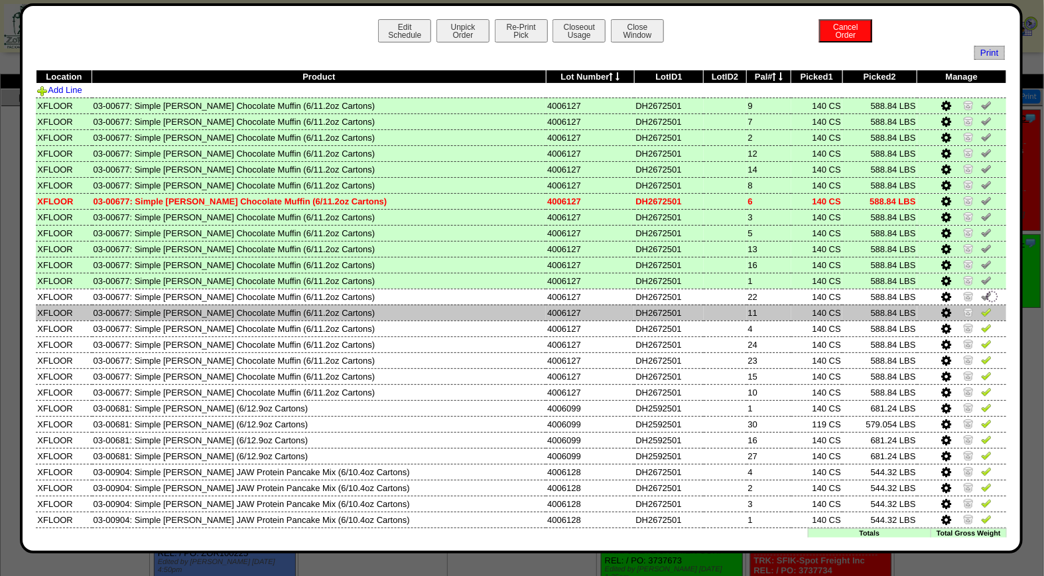
click at [981, 313] on img at bounding box center [986, 311] width 11 height 11
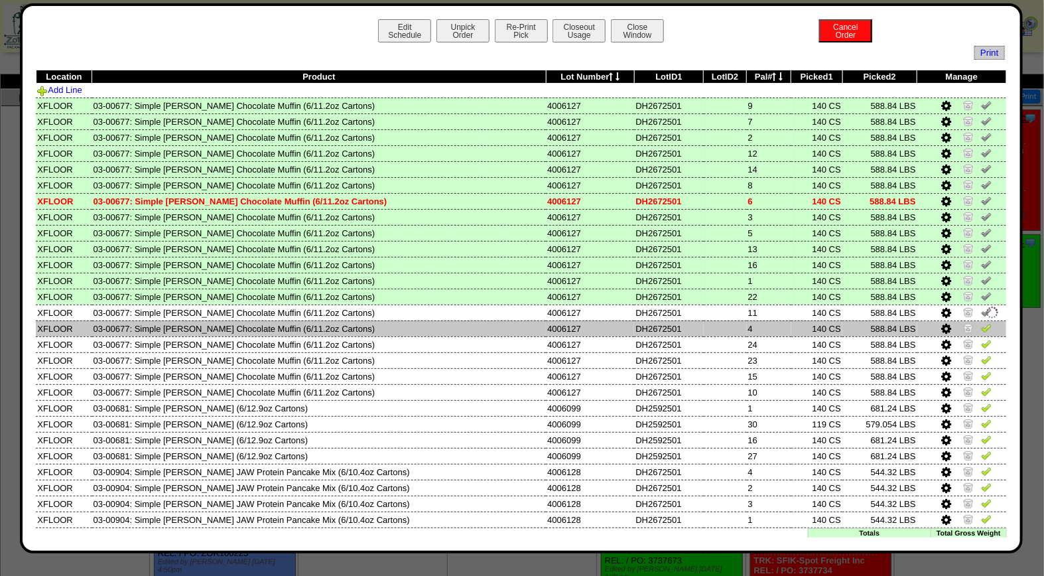
click at [981, 327] on img at bounding box center [986, 327] width 11 height 11
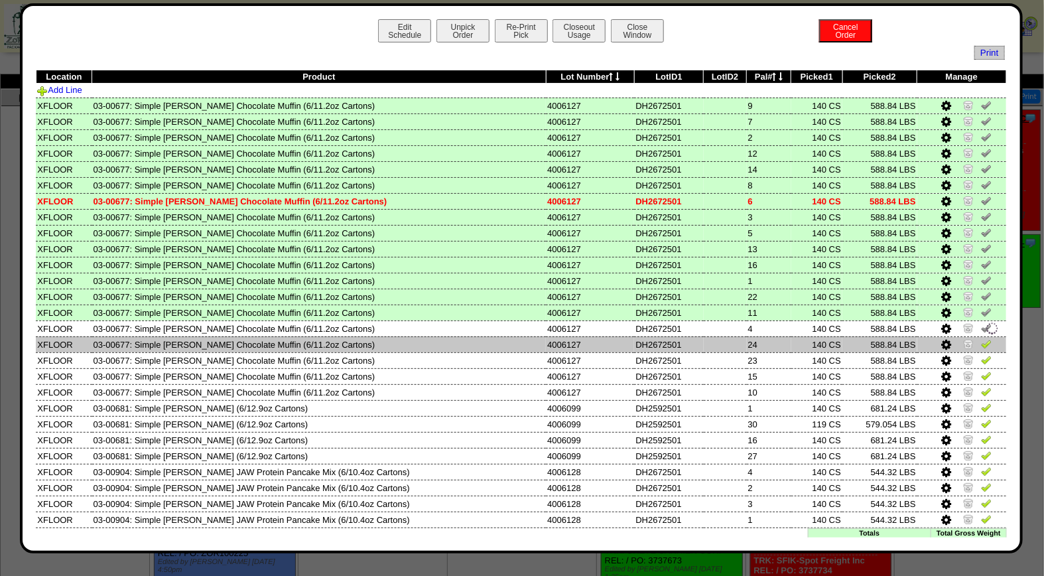
click at [981, 338] on img at bounding box center [986, 343] width 11 height 11
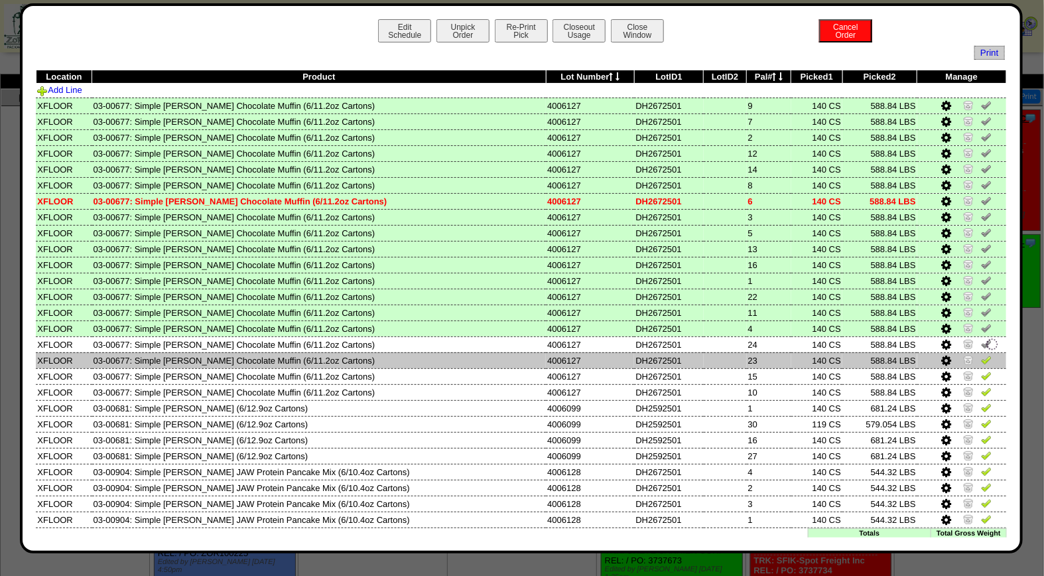
click at [981, 354] on img at bounding box center [986, 359] width 11 height 11
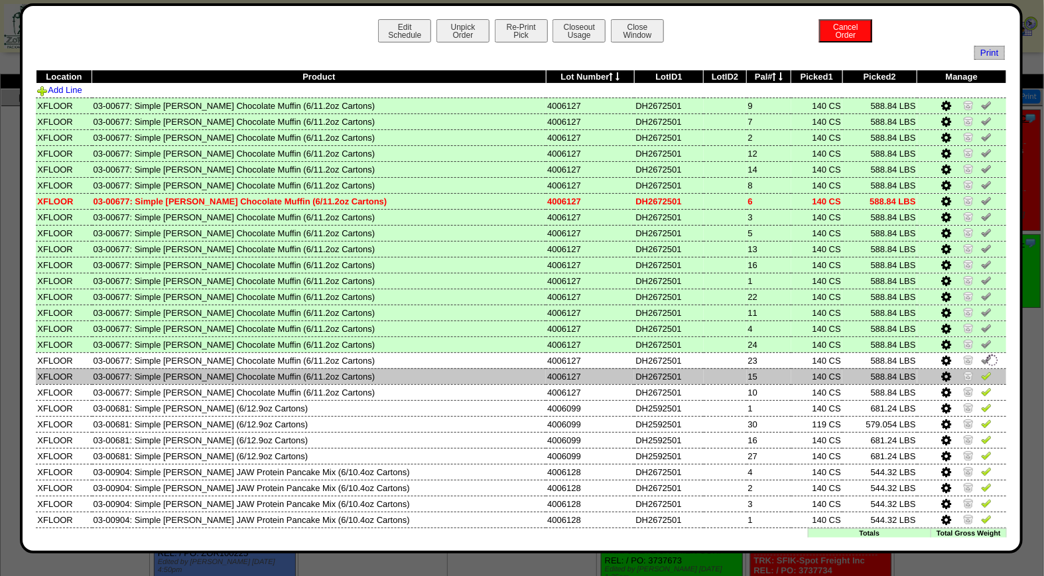
click at [972, 368] on td at bounding box center [961, 376] width 89 height 16
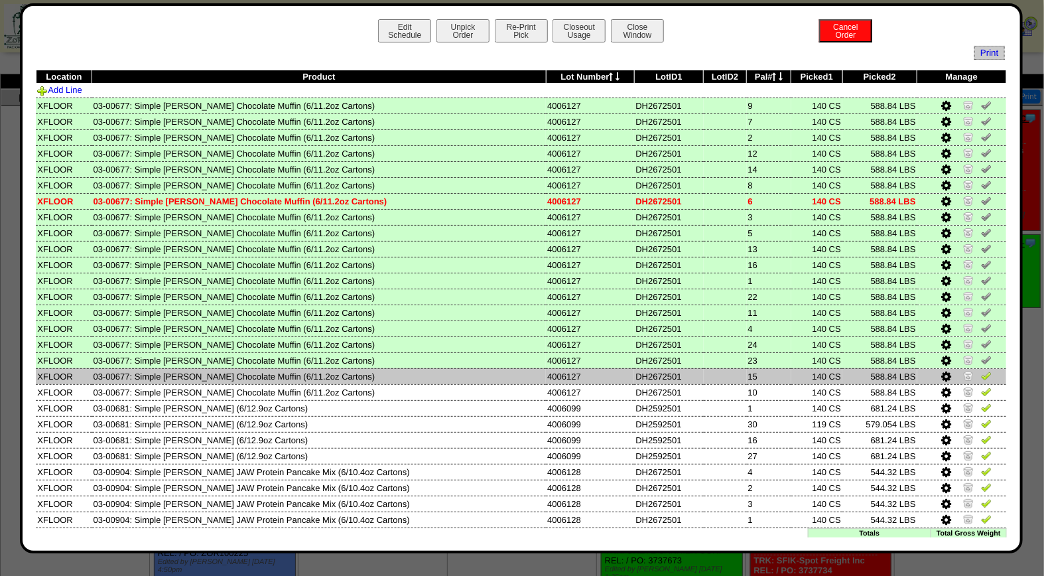
click at [981, 370] on img at bounding box center [986, 375] width 11 height 11
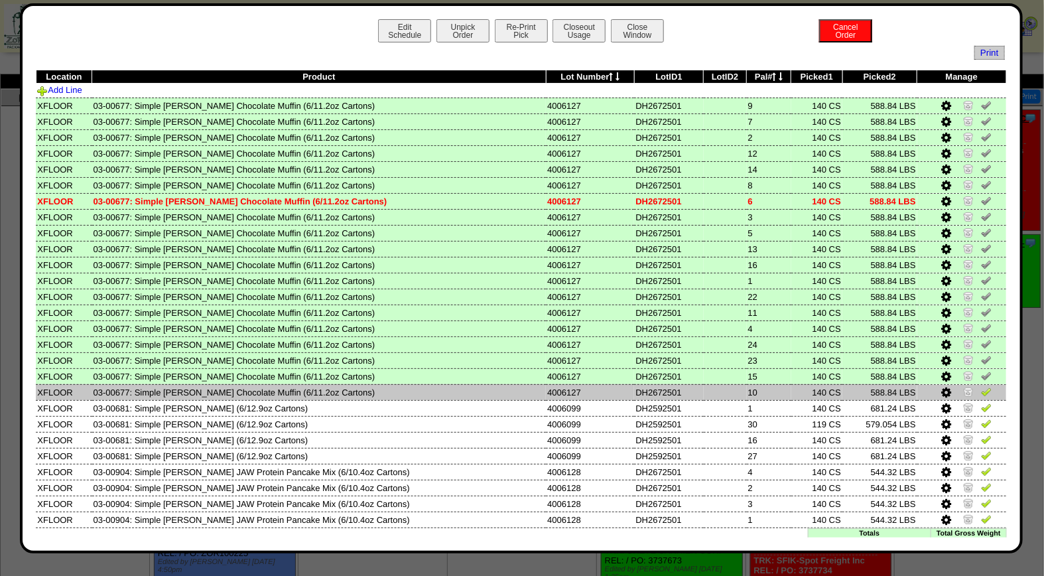
click at [981, 387] on img at bounding box center [986, 391] width 11 height 11
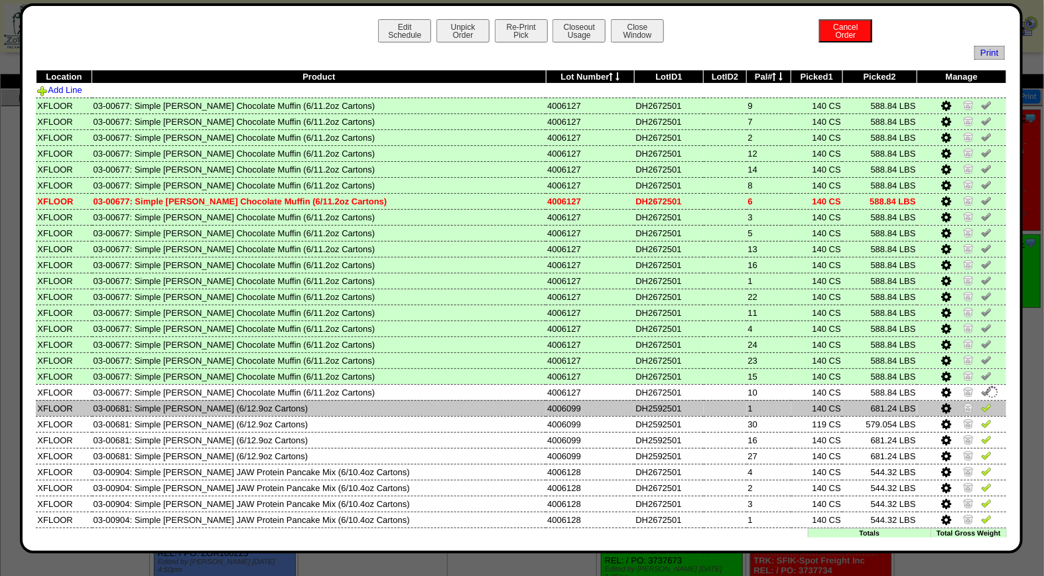
click at [981, 402] on img at bounding box center [986, 407] width 11 height 11
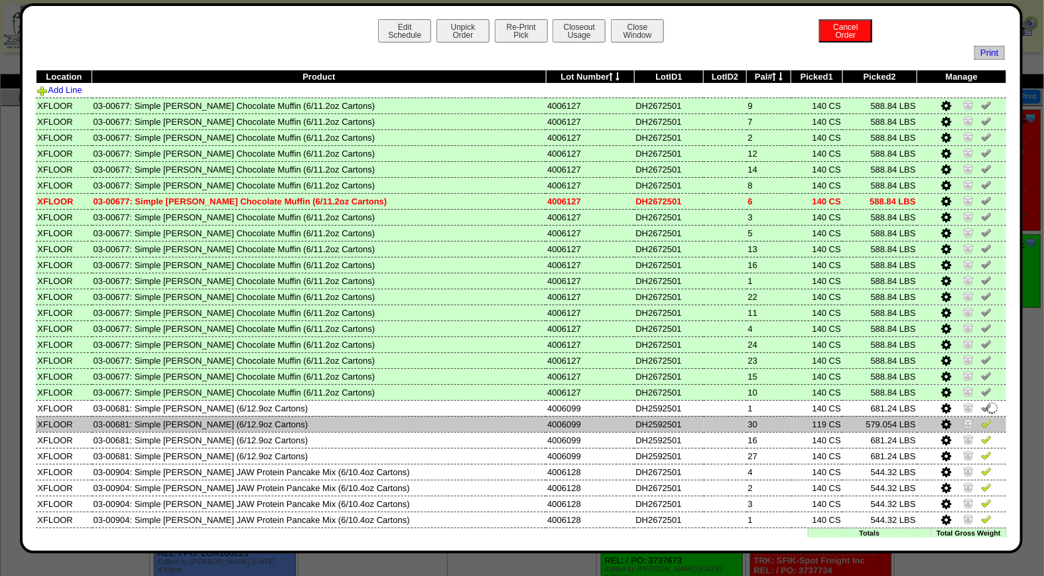
click at [981, 418] on img at bounding box center [986, 423] width 11 height 11
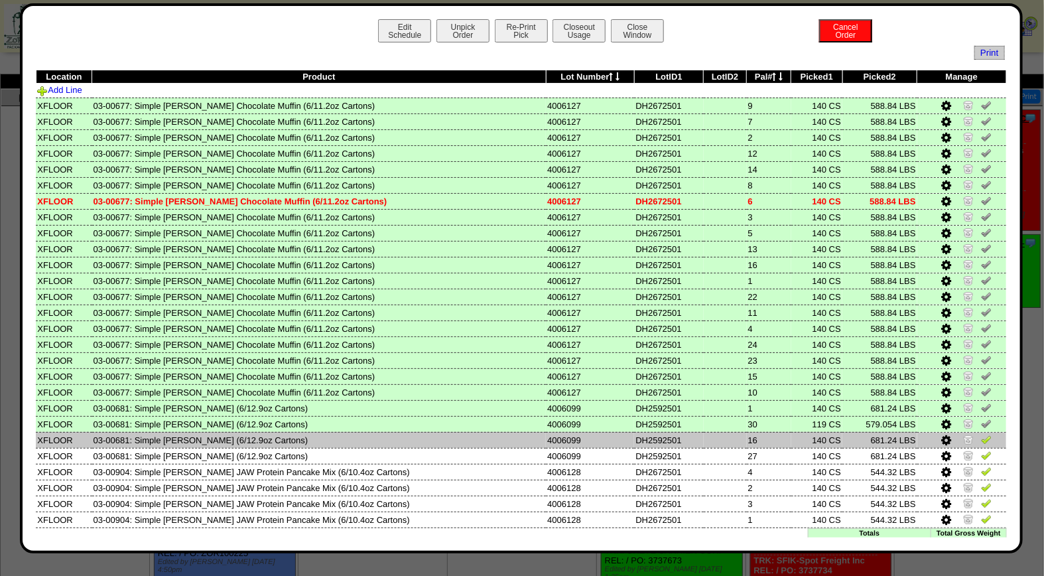
click at [981, 434] on img at bounding box center [986, 439] width 11 height 11
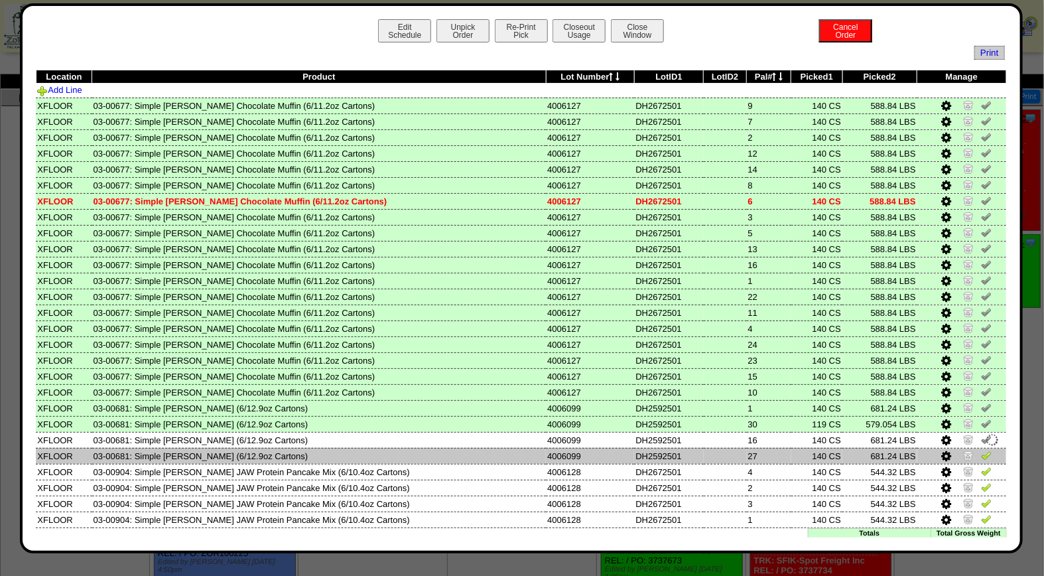
click at [981, 450] on img at bounding box center [986, 455] width 11 height 11
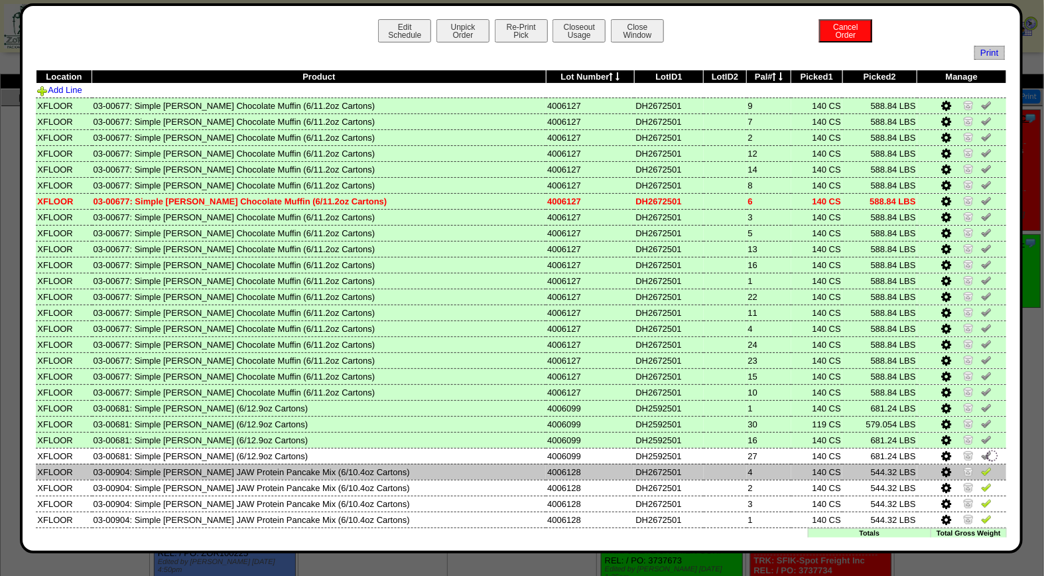
click at [981, 466] on img at bounding box center [986, 471] width 11 height 11
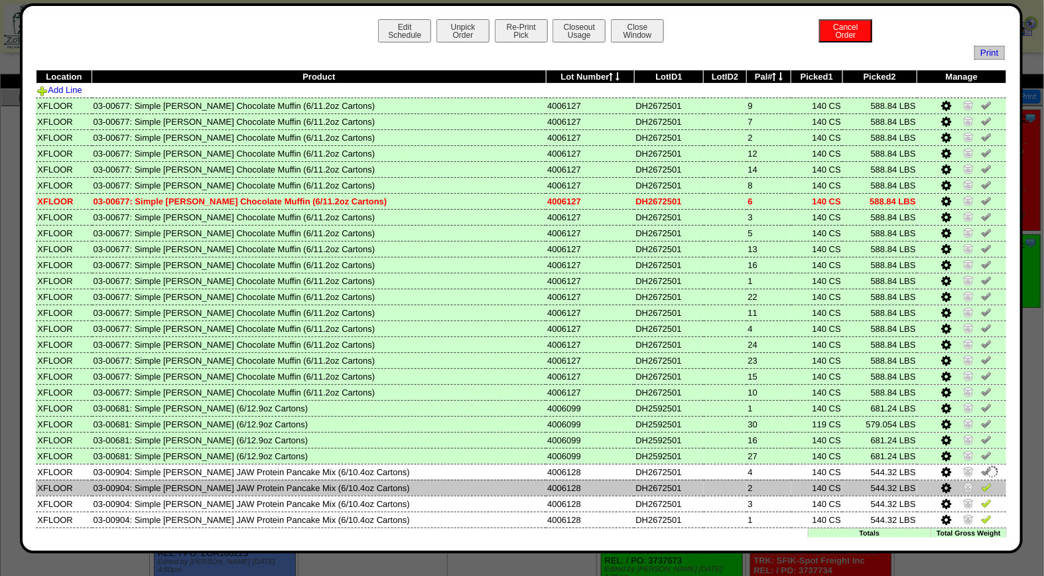
click at [981, 482] on img at bounding box center [986, 487] width 11 height 11
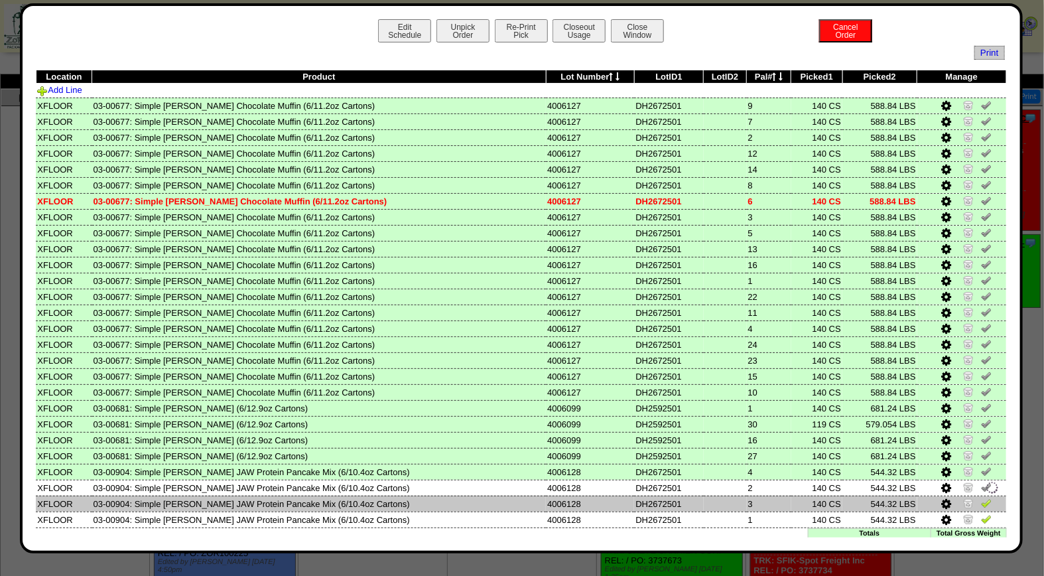
click at [972, 495] on td at bounding box center [961, 503] width 89 height 16
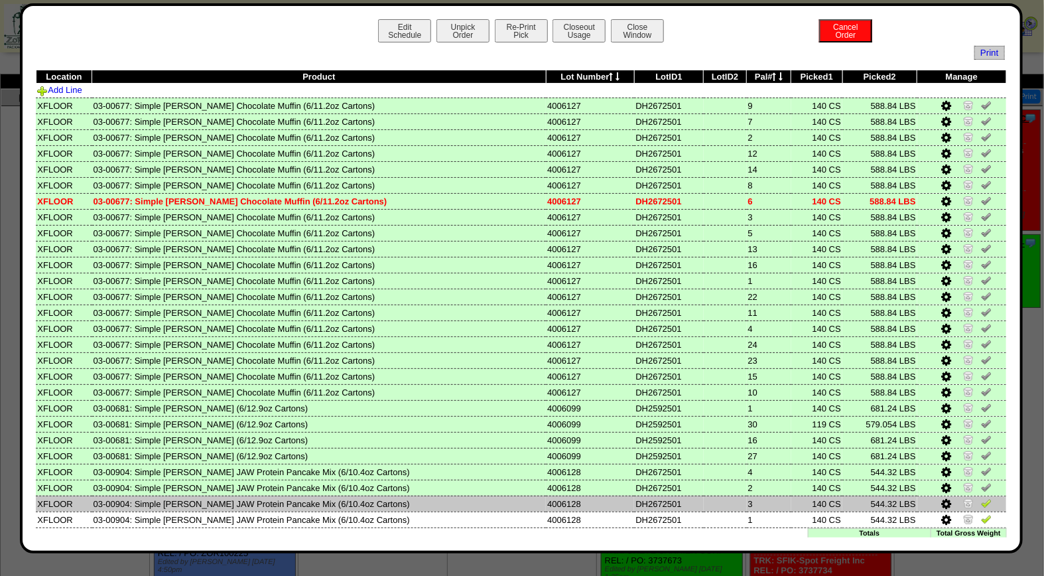
click at [981, 499] on img at bounding box center [986, 502] width 11 height 11
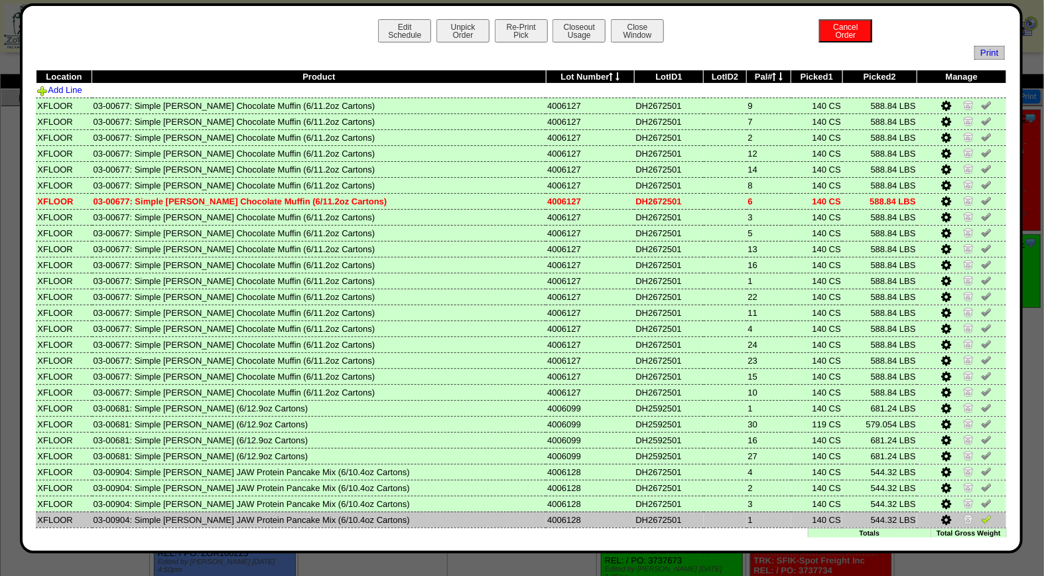
click at [981, 513] on img at bounding box center [986, 518] width 11 height 11
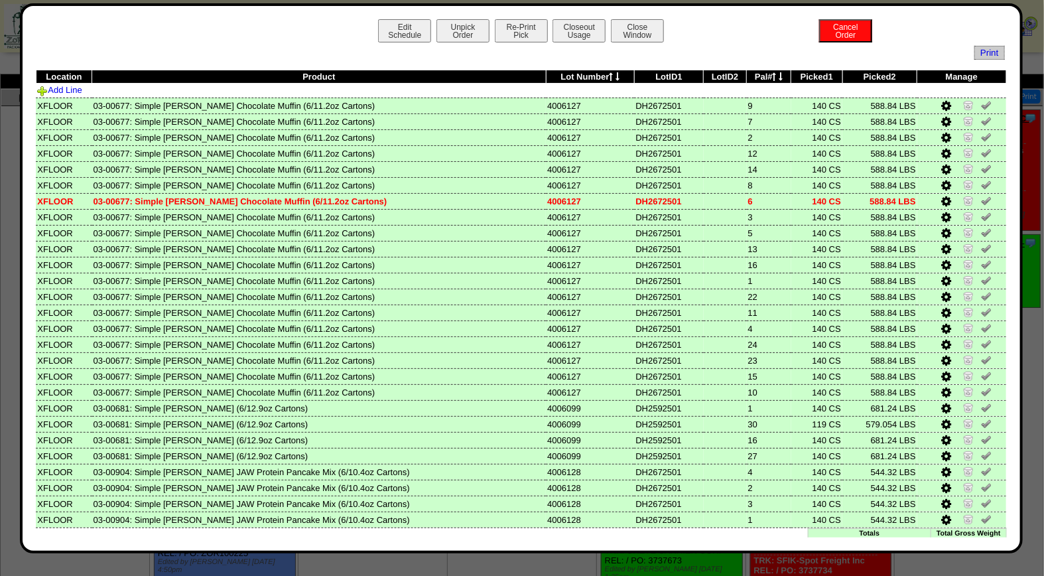
click at [494, 538] on button "Looks Good: Finalize & Print" at bounding box center [471, 545] width 123 height 14
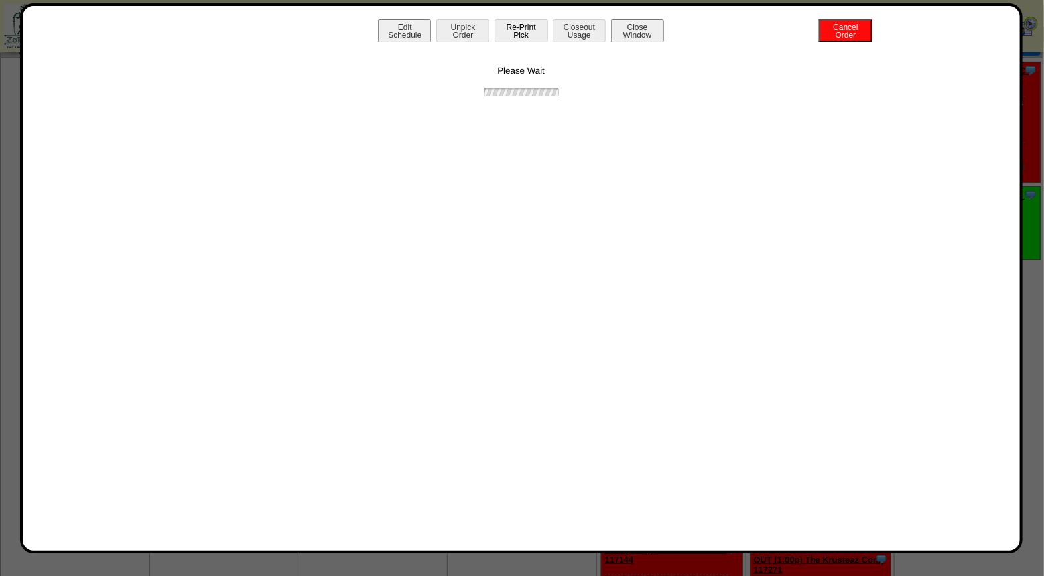
scroll to position [74, 0]
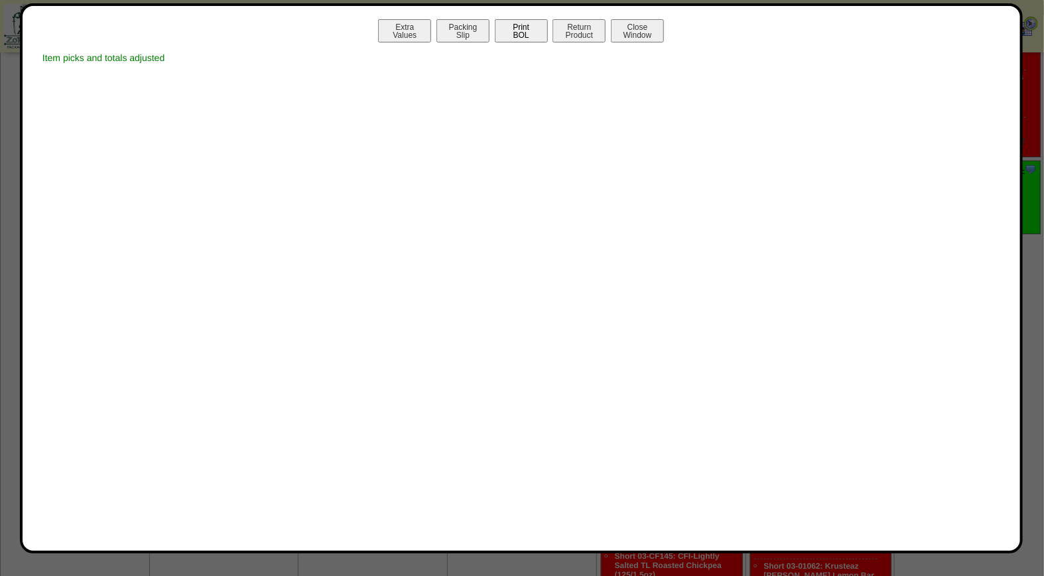
click at [525, 34] on button "Print BOL" at bounding box center [521, 30] width 53 height 23
